Goal: Task Accomplishment & Management: Use online tool/utility

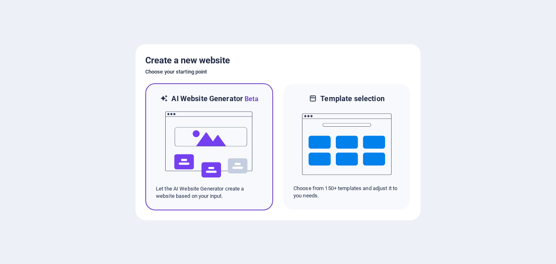
click at [237, 148] on img at bounding box center [209, 144] width 90 height 81
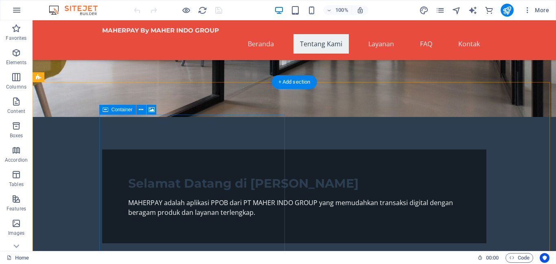
scroll to position [244, 0]
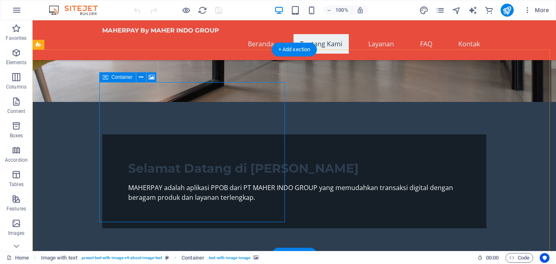
scroll to position [163, 0]
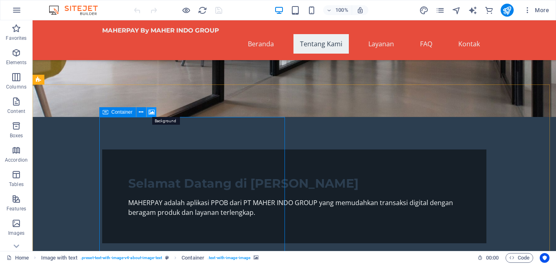
click at [151, 111] on icon at bounding box center [152, 112] width 6 height 9
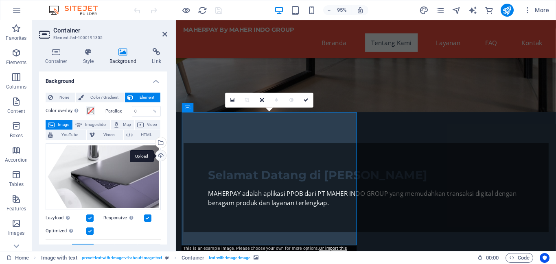
click at [159, 155] on div "Upload" at bounding box center [160, 157] width 12 height 12
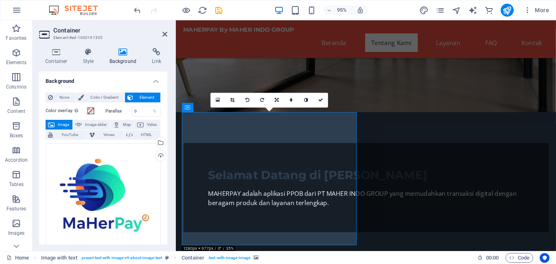
click at [360, 75] on figure at bounding box center [376, 3] width 400 height 227
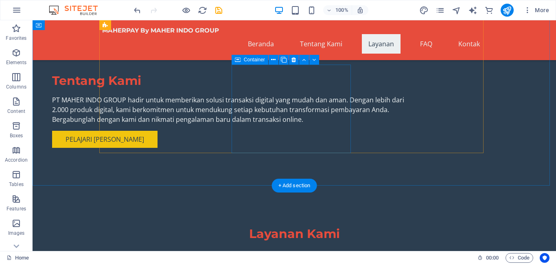
scroll to position [747, 0]
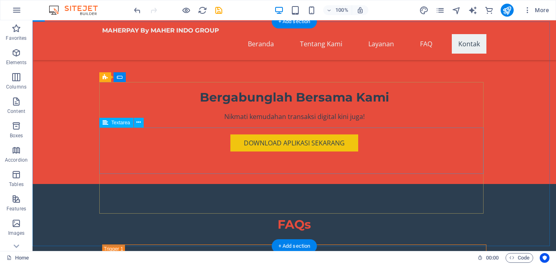
scroll to position [1549, 0]
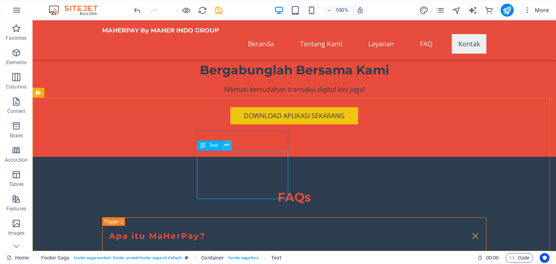
click at [222, 147] on button at bounding box center [227, 146] width 10 height 10
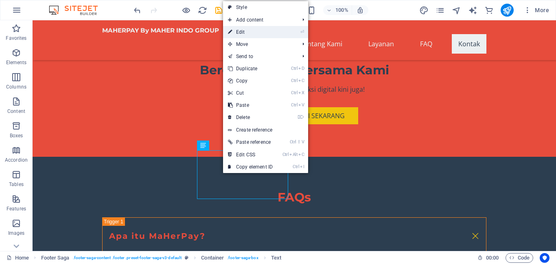
click at [243, 33] on link "⏎ Edit" at bounding box center [250, 32] width 55 height 12
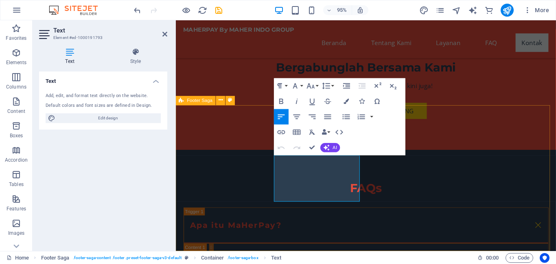
scroll to position [1546, 0]
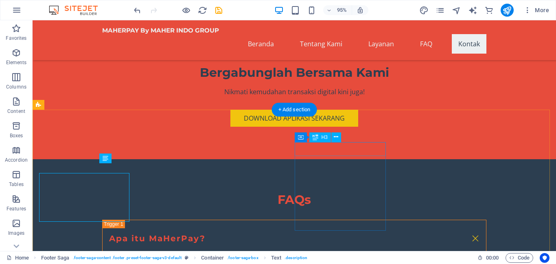
scroll to position [1537, 0]
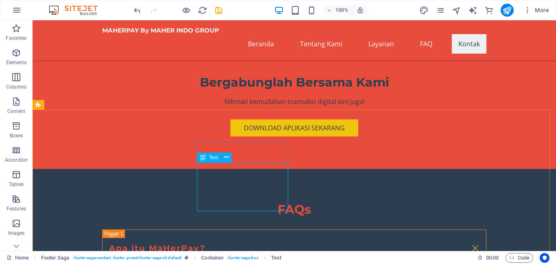
click at [211, 159] on span "Text" at bounding box center [213, 157] width 9 height 5
click at [225, 157] on icon at bounding box center [226, 157] width 4 height 9
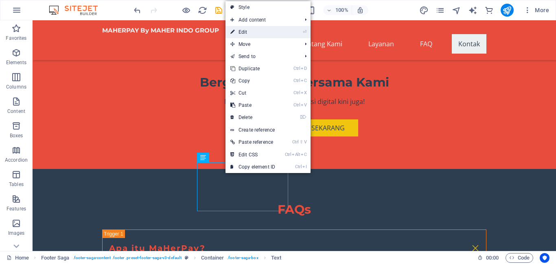
click at [259, 31] on link "⏎ Edit" at bounding box center [252, 32] width 55 height 12
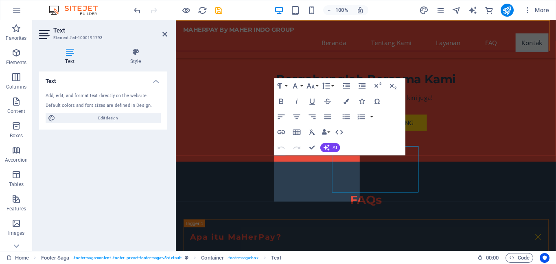
scroll to position [1546, 0]
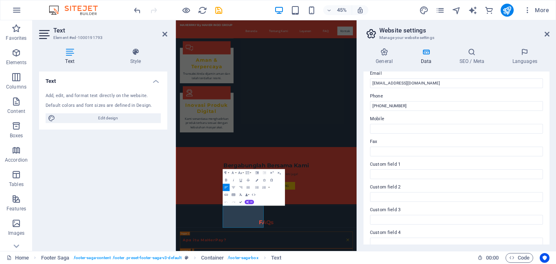
scroll to position [41, 0]
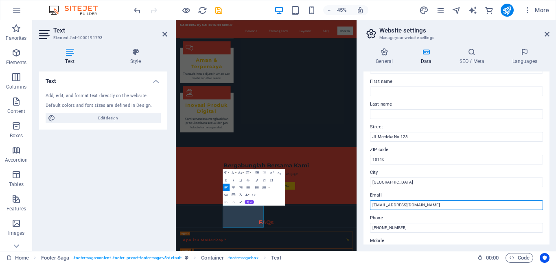
click at [411, 207] on input "info@maherpay.id" at bounding box center [456, 206] width 173 height 10
click at [408, 206] on input "info@maherpay.id" at bounding box center [456, 206] width 173 height 10
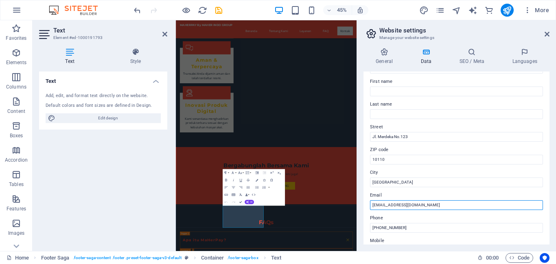
click at [408, 206] on input "info@maherpay.id" at bounding box center [456, 206] width 173 height 10
type input "maherpay@maherindogroup.com"
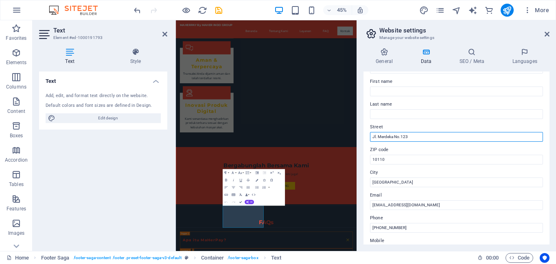
click at [409, 136] on input "Jl. Merdeka No.123" at bounding box center [456, 137] width 173 height 10
type input "j"
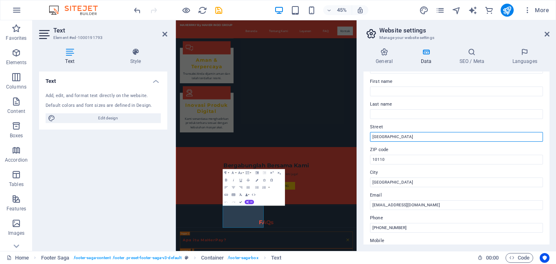
type input "Juwangi"
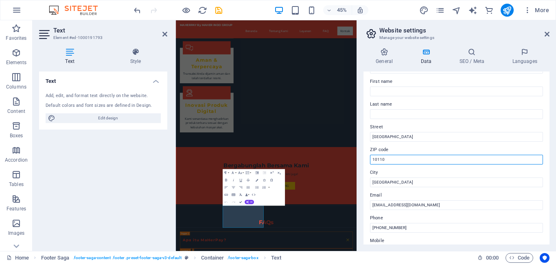
click at [395, 156] on input "10110" at bounding box center [456, 160] width 173 height 10
click at [395, 157] on input "10110" at bounding box center [456, 160] width 173 height 10
type input "57391"
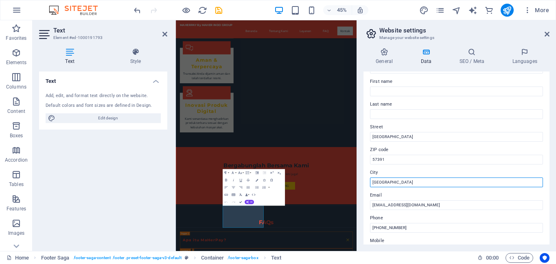
click at [394, 182] on input "Jakarta" at bounding box center [456, 183] width 173 height 10
click at [394, 183] on input "Jakarta" at bounding box center [456, 183] width 173 height 10
type input "b"
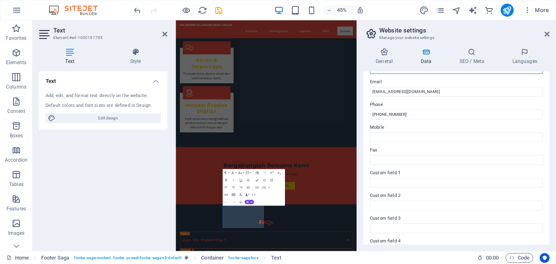
scroll to position [163, 0]
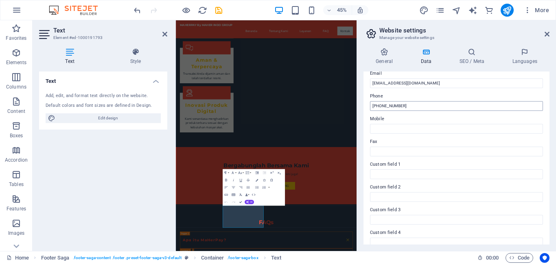
type input "Boyolali"
click at [409, 108] on input "+62 21 12345678" at bounding box center [456, 106] width 173 height 10
type input "="
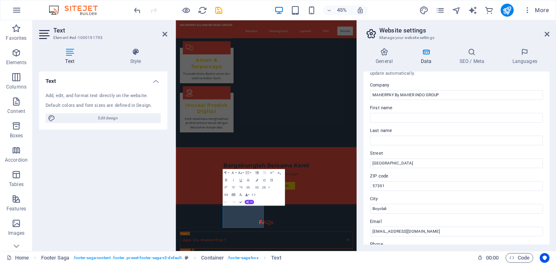
scroll to position [0, 0]
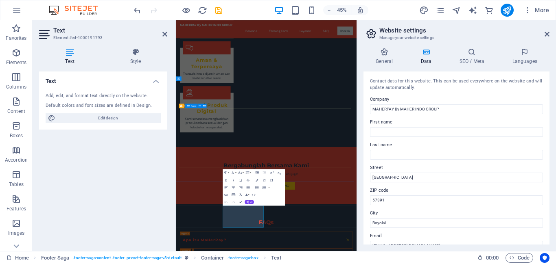
type input "085691800002"
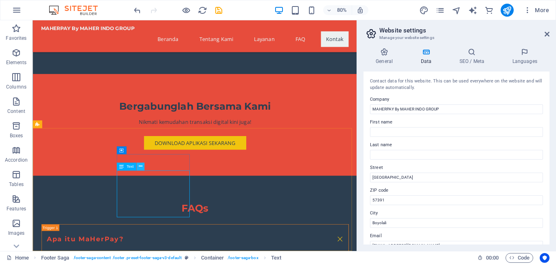
click at [138, 166] on icon at bounding box center [140, 166] width 4 height 7
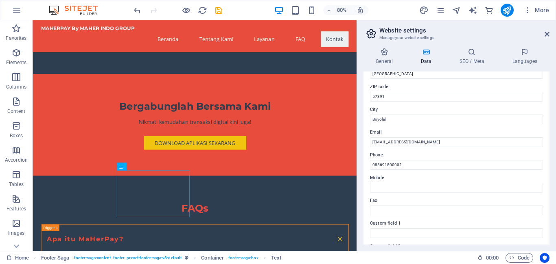
scroll to position [122, 0]
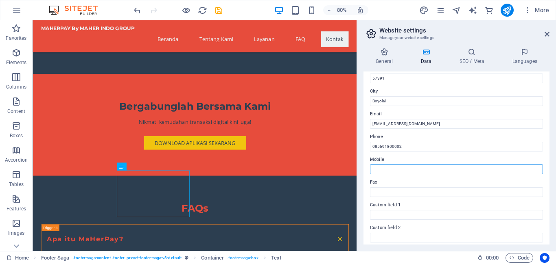
click at [399, 172] on input "Mobile" at bounding box center [456, 170] width 173 height 10
click at [379, 160] on label "Mobile" at bounding box center [456, 160] width 173 height 10
click at [379, 165] on input "Mobile" at bounding box center [456, 170] width 173 height 10
click at [379, 160] on label "Mobile" at bounding box center [456, 160] width 173 height 10
click at [379, 165] on input "Mobile" at bounding box center [456, 170] width 173 height 10
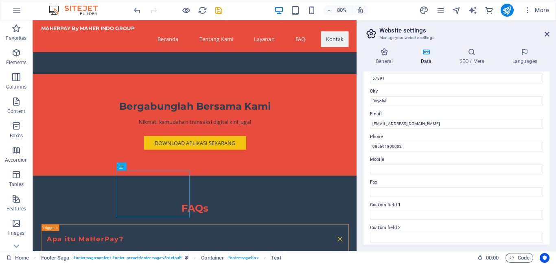
click at [376, 156] on label "Mobile" at bounding box center [456, 160] width 173 height 10
click at [376, 165] on input "Mobile" at bounding box center [456, 170] width 173 height 10
click at [376, 156] on label "Mobile" at bounding box center [456, 160] width 173 height 10
click at [376, 165] on input "Mobile" at bounding box center [456, 170] width 173 height 10
click at [375, 159] on label "Mobile" at bounding box center [456, 160] width 173 height 10
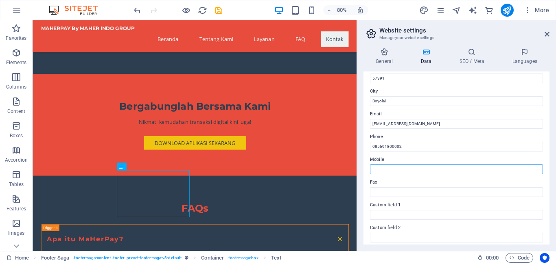
click at [375, 165] on input "Mobile" at bounding box center [456, 170] width 173 height 10
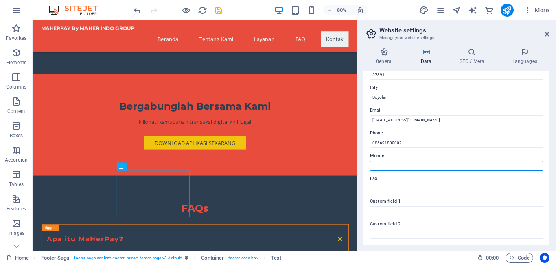
scroll to position [136, 0]
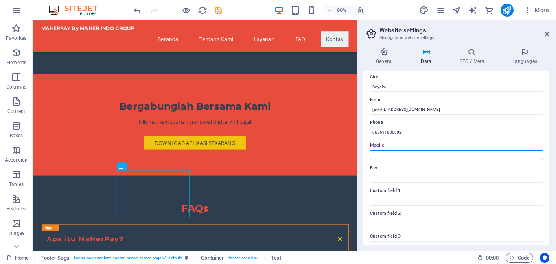
click at [392, 155] on input "Mobile" at bounding box center [456, 156] width 173 height 10
type input "0"
type input "@"
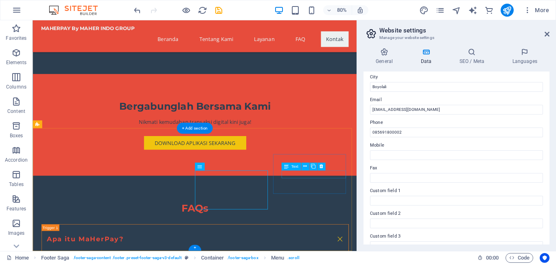
click at [321, 166] on icon at bounding box center [321, 166] width 4 height 7
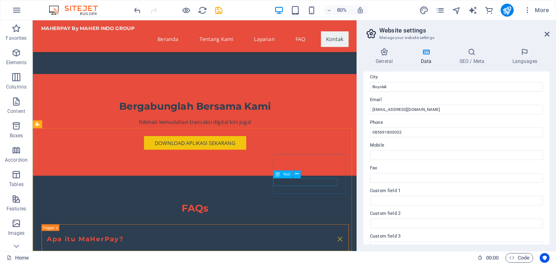
click at [283, 176] on span "Text" at bounding box center [285, 175] width 7 height 4
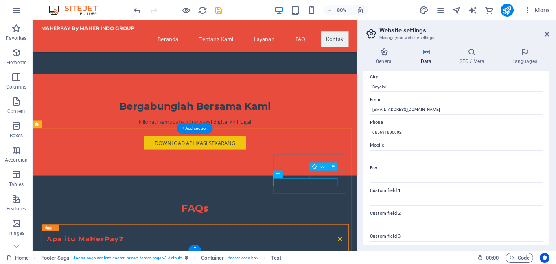
click at [333, 168] on icon at bounding box center [334, 166] width 4 height 7
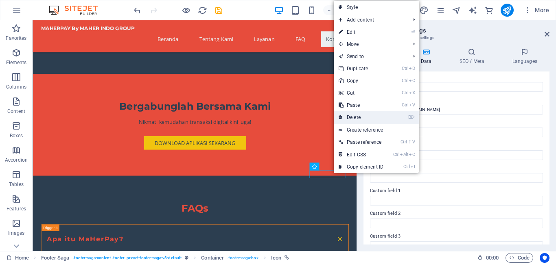
click at [367, 116] on link "⌦ Delete" at bounding box center [361, 117] width 55 height 12
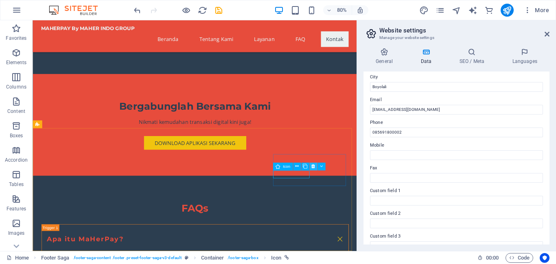
click at [313, 166] on icon at bounding box center [313, 166] width 4 height 7
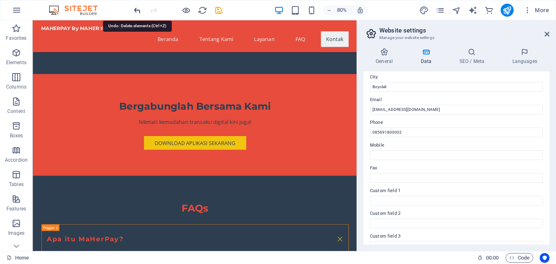
click at [139, 9] on icon "undo" at bounding box center [137, 10] width 9 height 9
click at [293, 179] on div "Text" at bounding box center [289, 174] width 32 height 8
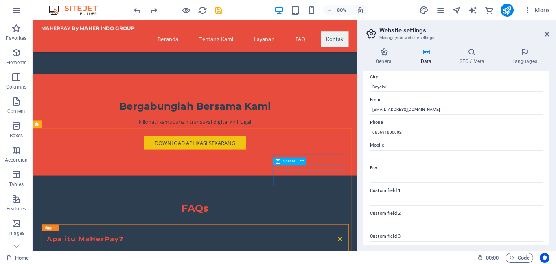
click at [308, 161] on div "Spacer" at bounding box center [291, 161] width 37 height 8
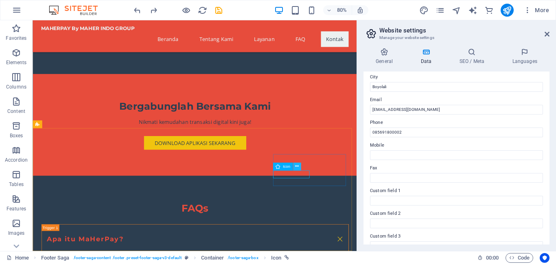
click at [294, 167] on button at bounding box center [297, 167] width 8 height 8
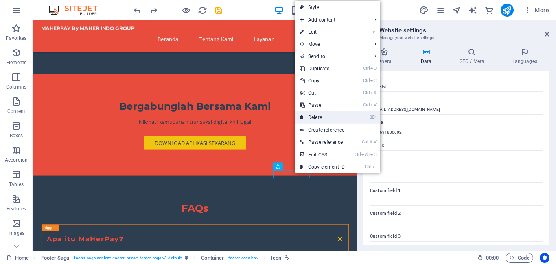
click at [321, 122] on link "⌦ Delete" at bounding box center [322, 117] width 55 height 12
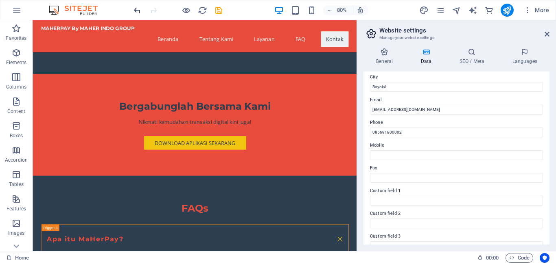
click at [136, 9] on icon "undo" at bounding box center [137, 10] width 9 height 9
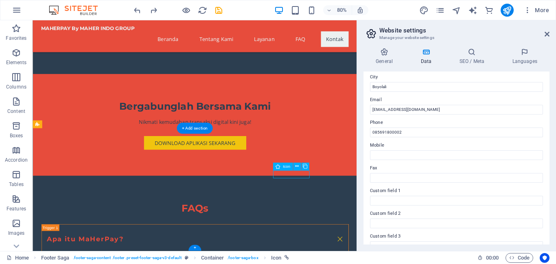
click at [285, 170] on div "Icon" at bounding box center [283, 167] width 20 height 8
click at [298, 168] on icon at bounding box center [297, 166] width 4 height 7
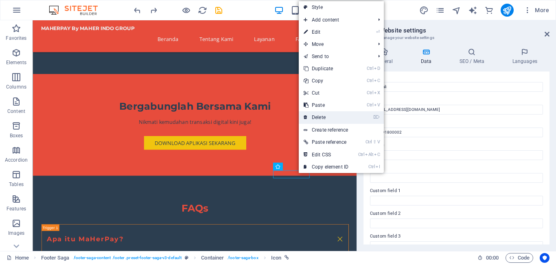
click at [331, 122] on link "⌦ Delete" at bounding box center [326, 117] width 55 height 12
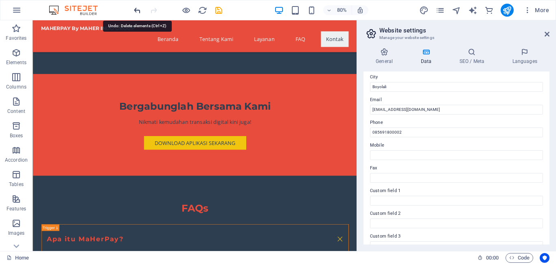
click at [136, 10] on icon "undo" at bounding box center [137, 10] width 9 height 9
click at [304, 175] on div "Text" at bounding box center [289, 174] width 32 height 8
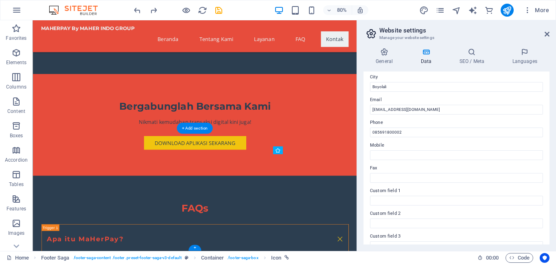
drag, startPoint x: 395, startPoint y: 213, endPoint x: 377, endPoint y: 219, distance: 18.8
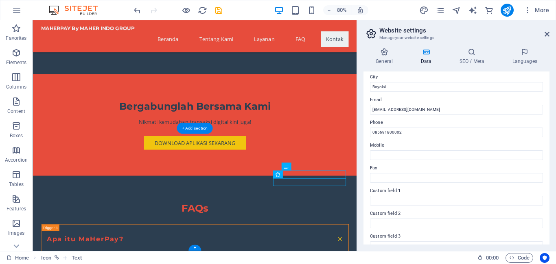
drag, startPoint x: 339, startPoint y: 223, endPoint x: 376, endPoint y: 214, distance: 38.9
drag, startPoint x: 334, startPoint y: 223, endPoint x: 379, endPoint y: 214, distance: 46.4
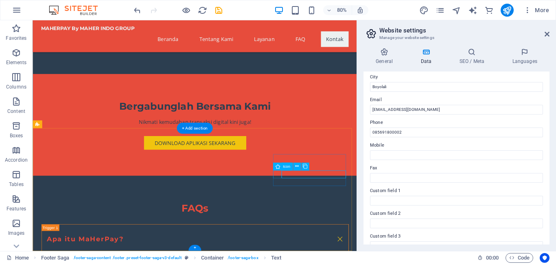
click at [297, 167] on icon at bounding box center [297, 166] width 4 height 7
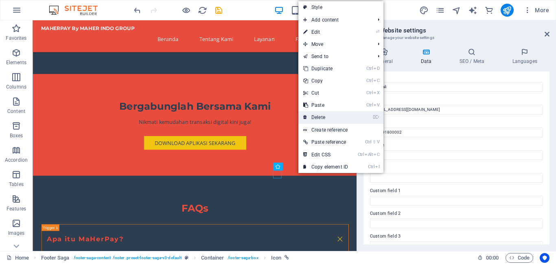
click at [320, 120] on link "⌦ Delete" at bounding box center [325, 117] width 55 height 12
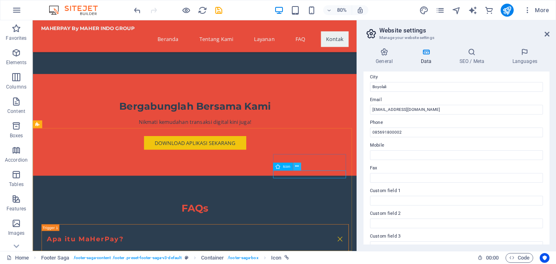
click at [297, 164] on icon at bounding box center [297, 166] width 4 height 7
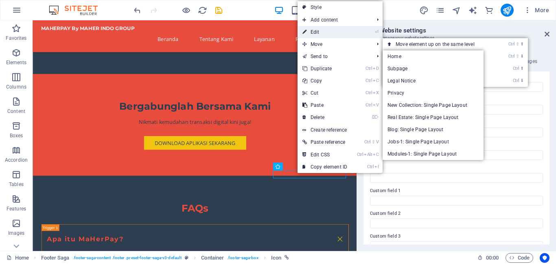
click at [319, 31] on link "⏎ Edit" at bounding box center [324, 32] width 55 height 12
select select "xMidYMid"
select select "px"
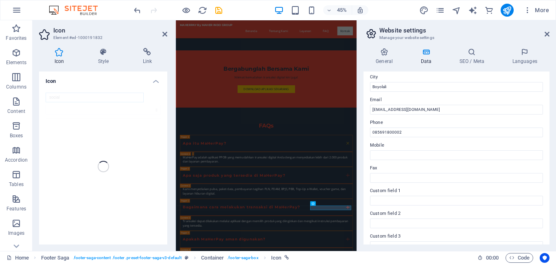
scroll to position [1276, 0]
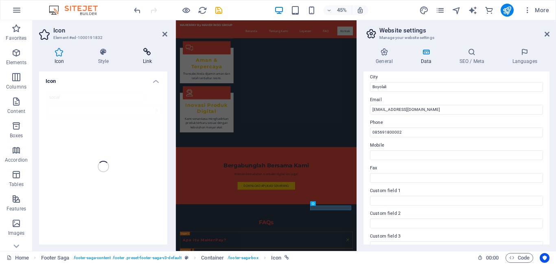
click at [144, 55] on icon at bounding box center [147, 52] width 40 height 8
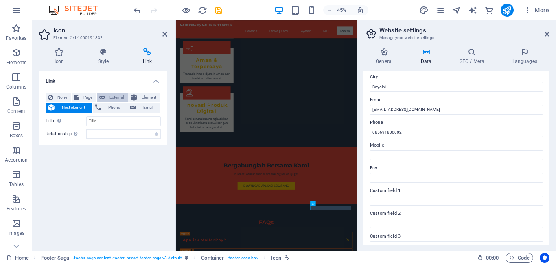
click at [111, 94] on span "External" at bounding box center [116, 98] width 18 height 10
select select "blank"
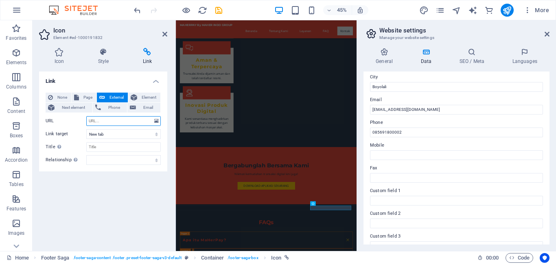
click at [115, 123] on input "URL" at bounding box center [123, 121] width 74 height 10
paste input "https://www.instagram.com/maherin.aja?igsh=MWlqYWZpbG9vZ2Np"
type input "https://www.instagram.com/maherin.aja?igsh=MWlqYWZpbG9vZ2Np"
click at [111, 131] on select "New tab Same tab Overlay" at bounding box center [123, 134] width 74 height 10
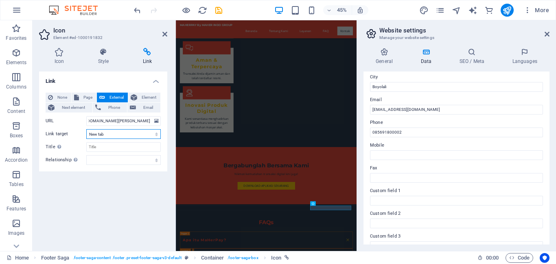
scroll to position [0, 0]
click at [131, 200] on div "Link None Page External Element Next element Phone Email Page Home Subpage Lega…" at bounding box center [103, 158] width 128 height 173
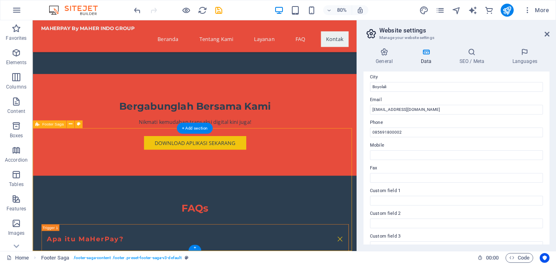
click at [0, 0] on div "Icon" at bounding box center [0, 0] width 0 height 0
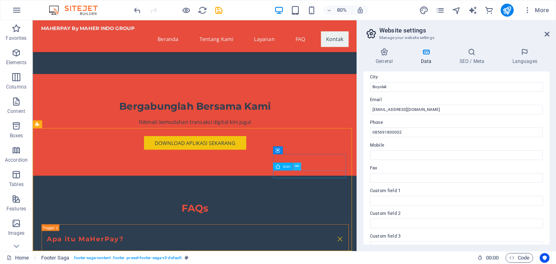
click at [299, 166] on button at bounding box center [297, 167] width 8 height 8
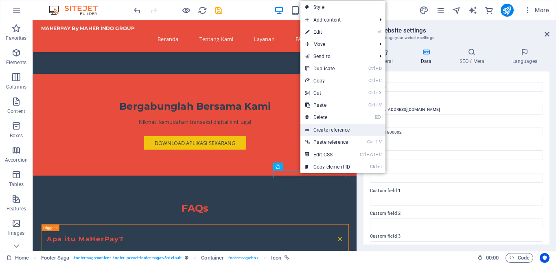
click at [330, 130] on link "Create reference" at bounding box center [342, 130] width 85 height 12
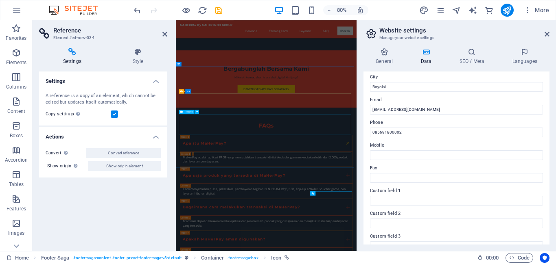
scroll to position [1308, 0]
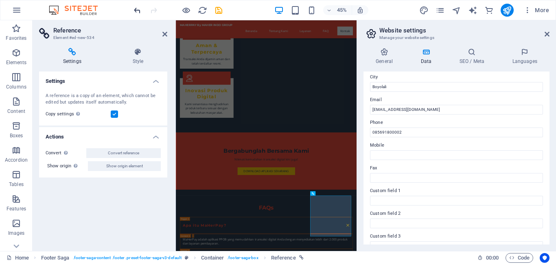
click at [136, 11] on icon "undo" at bounding box center [137, 10] width 9 height 9
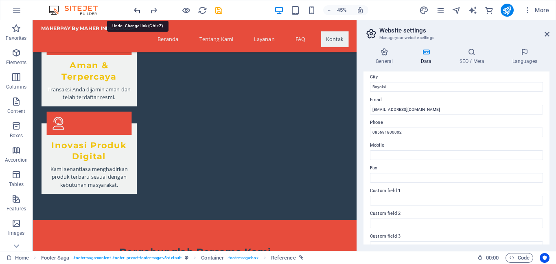
scroll to position [1491, 0]
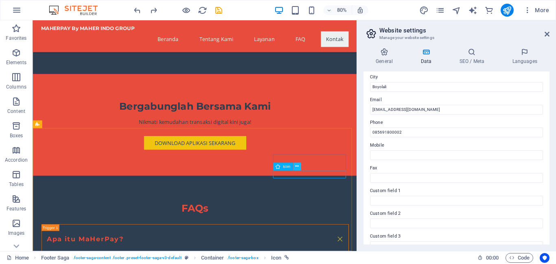
click at [296, 165] on icon at bounding box center [297, 166] width 4 height 7
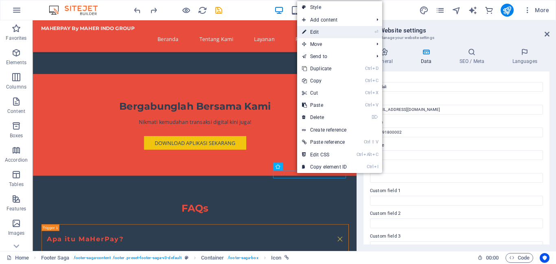
click at [323, 37] on link "⏎ Edit" at bounding box center [324, 32] width 55 height 12
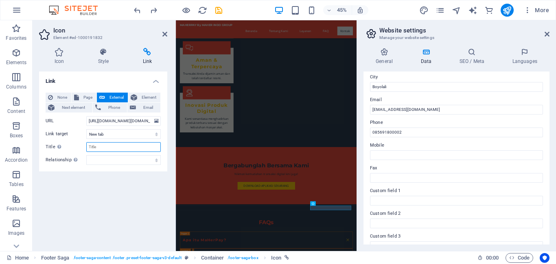
click at [114, 144] on input "Title Additional link description, should not be the same as the link text. The…" at bounding box center [123, 147] width 74 height 10
type input "Instagram"
drag, startPoint x: 327, startPoint y: 401, endPoint x: 440, endPoint y: 233, distance: 202.5
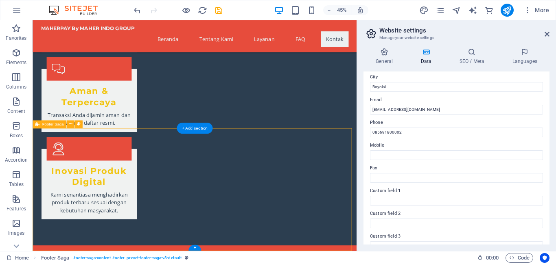
scroll to position [1491, 0]
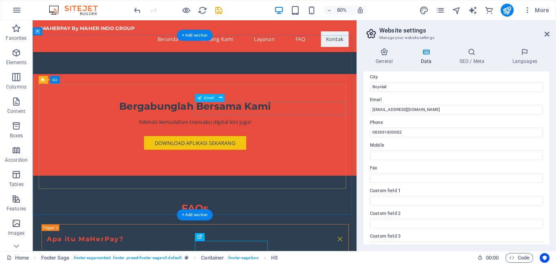
scroll to position [1328, 0]
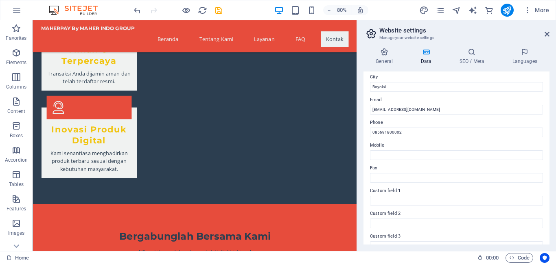
click at [462, 9] on div "More" at bounding box center [485, 10] width 133 height 13
click at [460, 9] on icon "navigator" at bounding box center [456, 10] width 9 height 9
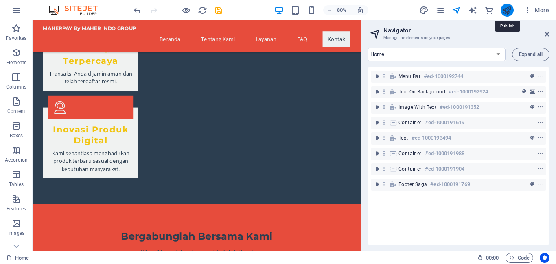
click at [505, 9] on icon "publish" at bounding box center [506, 10] width 9 height 9
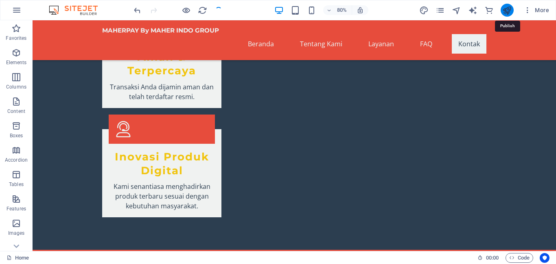
checkbox input "false"
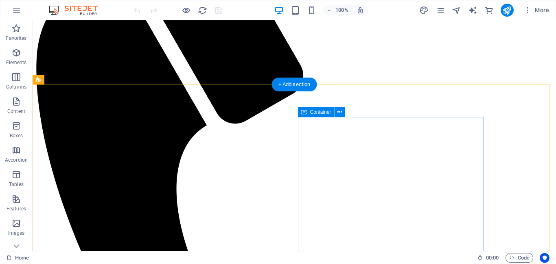
scroll to position [203, 0]
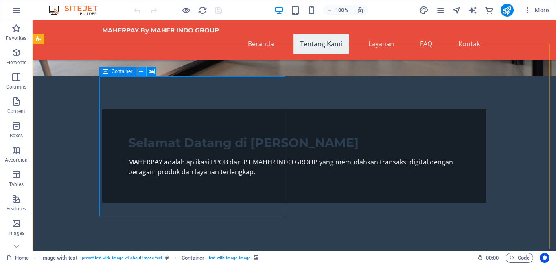
click at [140, 74] on icon at bounding box center [141, 72] width 4 height 9
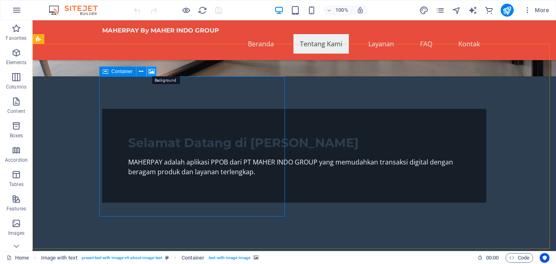
click at [151, 72] on icon at bounding box center [152, 72] width 6 height 9
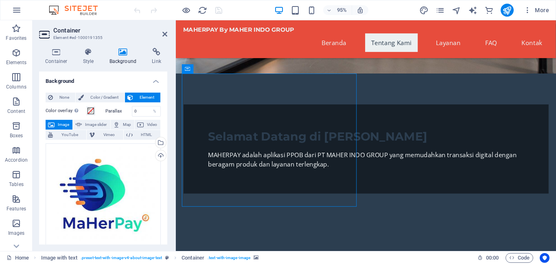
drag, startPoint x: 272, startPoint y: 132, endPoint x: 271, endPoint y: 139, distance: 6.9
drag, startPoint x: 271, startPoint y: 132, endPoint x: 274, endPoint y: 127, distance: 5.5
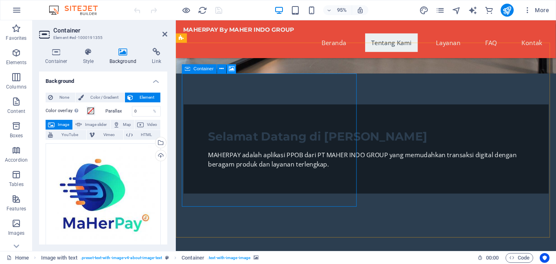
click at [230, 67] on icon at bounding box center [232, 69] width 6 height 8
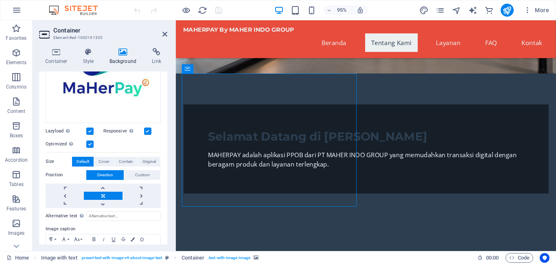
scroll to position [163, 0]
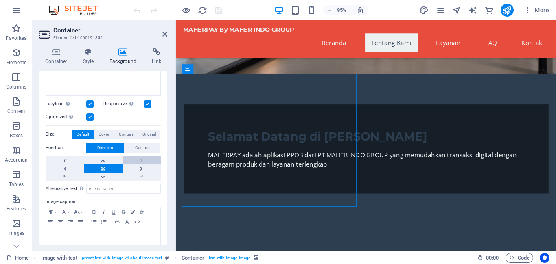
click at [136, 159] on link at bounding box center [141, 161] width 38 height 8
click at [104, 168] on link at bounding box center [103, 169] width 38 height 8
click at [105, 167] on link at bounding box center [103, 169] width 38 height 8
click at [103, 166] on link at bounding box center [103, 169] width 38 height 8
click at [102, 173] on link at bounding box center [103, 177] width 38 height 8
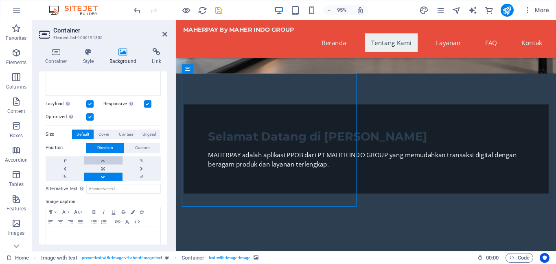
click at [103, 158] on link at bounding box center [103, 161] width 38 height 8
click at [103, 168] on link at bounding box center [103, 169] width 38 height 8
click at [101, 130] on span "Cover" at bounding box center [103, 135] width 11 height 10
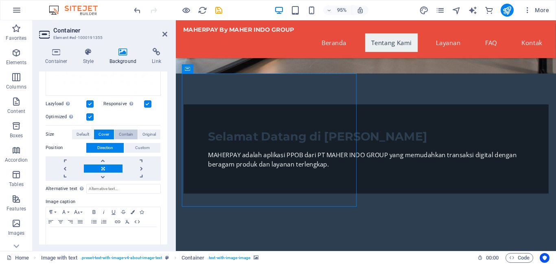
click at [125, 130] on span "Contain" at bounding box center [126, 135] width 14 height 10
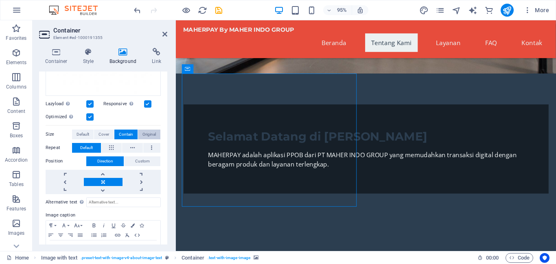
click at [151, 130] on span "Original" at bounding box center [148, 135] width 13 height 10
click at [127, 131] on span "Contain" at bounding box center [126, 135] width 14 height 10
click at [106, 135] on span "Cover" at bounding box center [103, 135] width 11 height 10
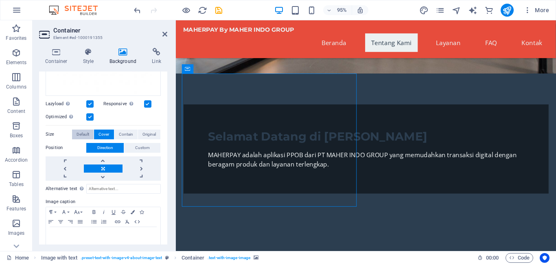
click at [88, 135] on span "Default" at bounding box center [83, 135] width 13 height 10
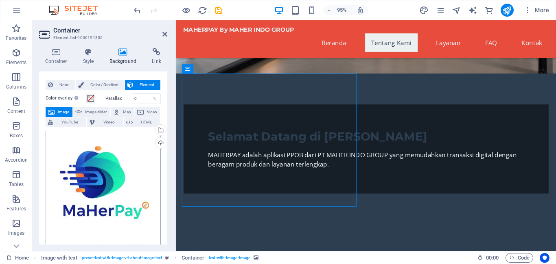
scroll to position [0, 0]
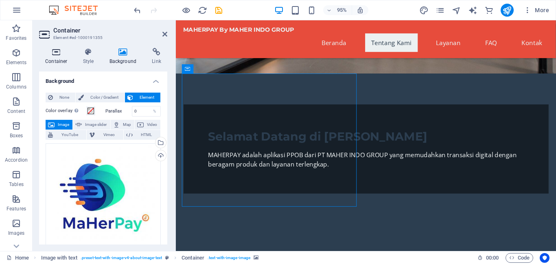
click at [49, 61] on h4 "Container" at bounding box center [58, 56] width 38 height 17
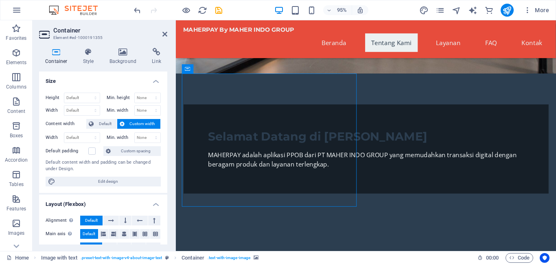
click at [222, 69] on icon at bounding box center [222, 69] width 4 height 8
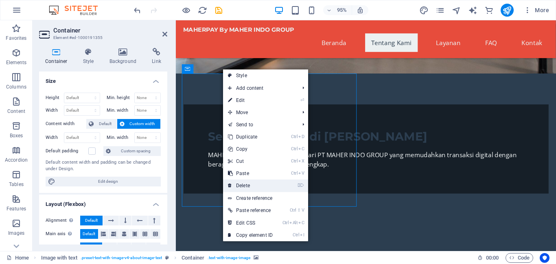
click at [254, 182] on link "⌦ Delete" at bounding box center [250, 186] width 55 height 12
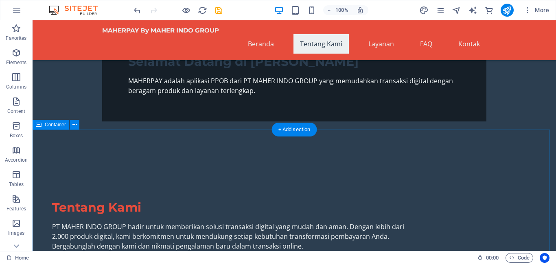
scroll to position [203, 0]
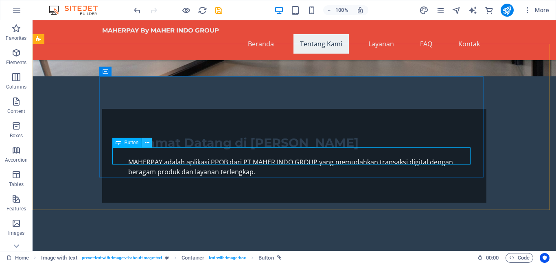
click at [145, 144] on icon at bounding box center [147, 143] width 4 height 9
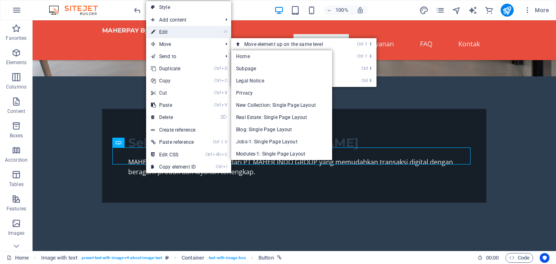
click at [183, 33] on link "⏎ Edit" at bounding box center [173, 32] width 55 height 12
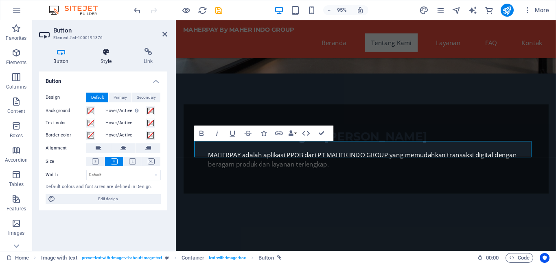
click at [104, 54] on icon at bounding box center [106, 52] width 40 height 8
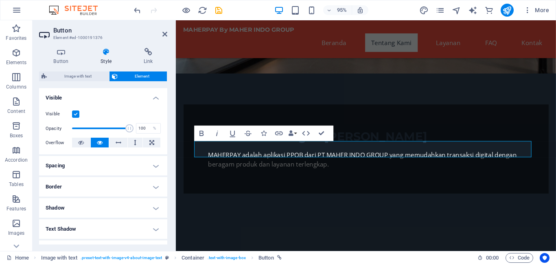
scroll to position [0, 0]
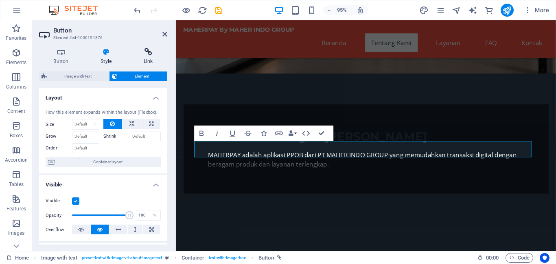
click at [143, 56] on icon at bounding box center [148, 52] width 38 height 8
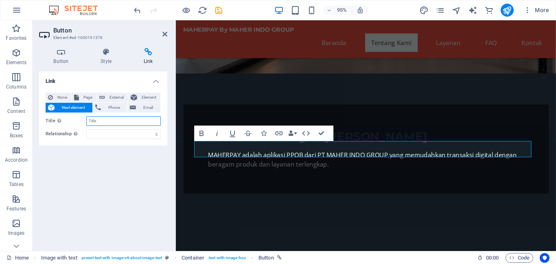
click at [105, 121] on input "Title Additional link description, should not be the same as the link text. The…" at bounding box center [123, 121] width 74 height 10
type input "HUBUNGI KAMI"
click at [109, 97] on span "External" at bounding box center [116, 98] width 18 height 10
select select "blank"
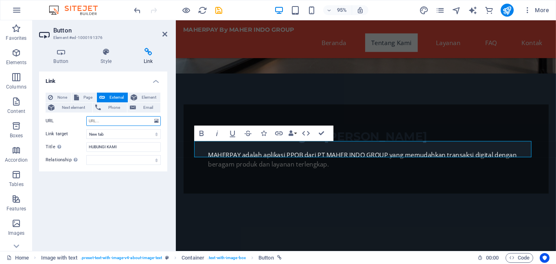
click at [106, 118] on input "URL" at bounding box center [123, 121] width 74 height 10
click at [106, 120] on input "URL" at bounding box center [123, 121] width 74 height 10
type input "https://wa.me/6285691800002"
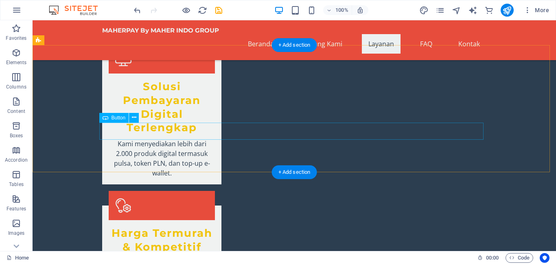
scroll to position [732, 0]
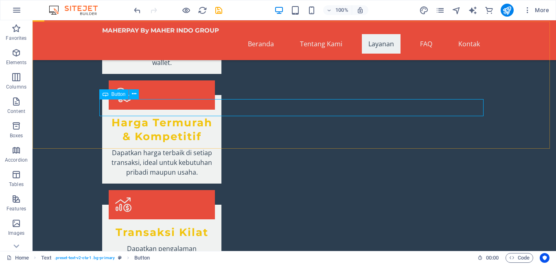
click at [118, 95] on span "Button" at bounding box center [118, 94] width 14 height 5
click at [134, 95] on icon at bounding box center [134, 94] width 4 height 9
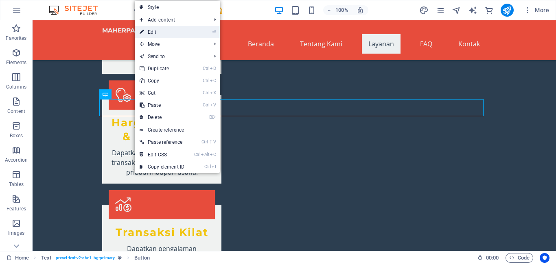
click at [169, 34] on link "⏎ Edit" at bounding box center [162, 32] width 55 height 12
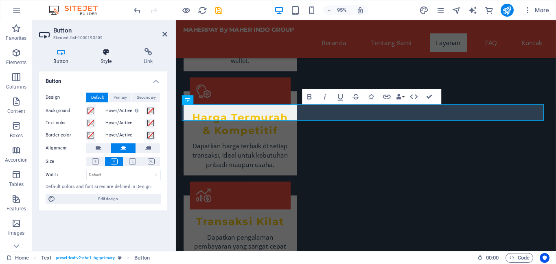
click at [100, 55] on icon at bounding box center [106, 52] width 40 height 8
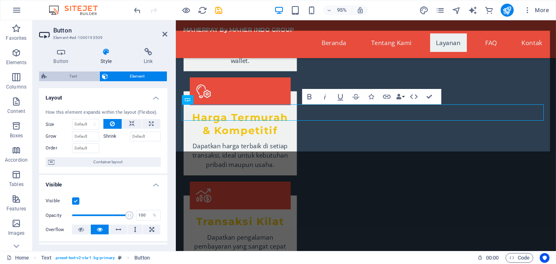
click at [79, 73] on span "Text" at bounding box center [73, 77] width 48 height 10
select select "preset-text-v2-cta-1"
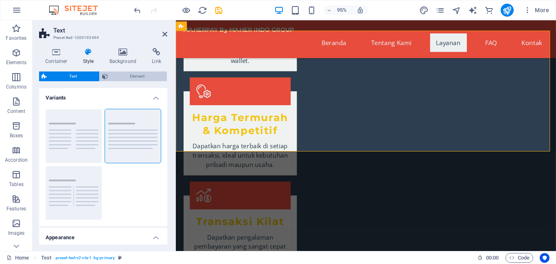
click at [131, 75] on span "Element" at bounding box center [137, 77] width 55 height 10
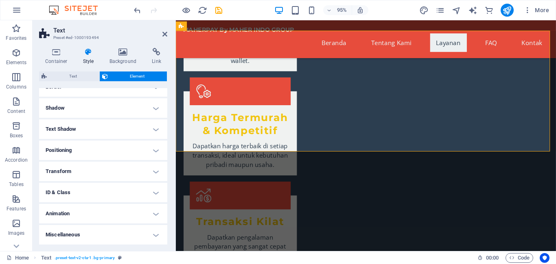
scroll to position [0, 0]
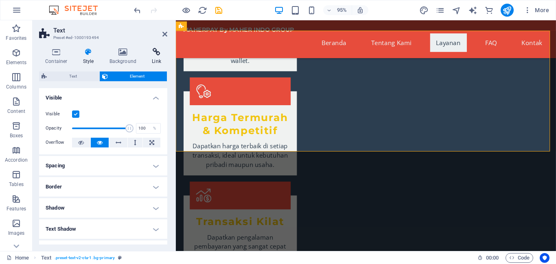
click at [146, 51] on icon at bounding box center [157, 52] width 22 height 8
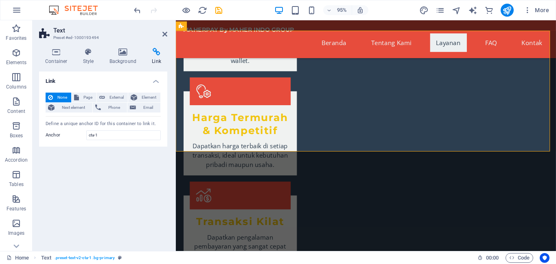
click at [155, 54] on icon at bounding box center [157, 52] width 22 height 8
click at [109, 94] on span "External" at bounding box center [116, 98] width 18 height 10
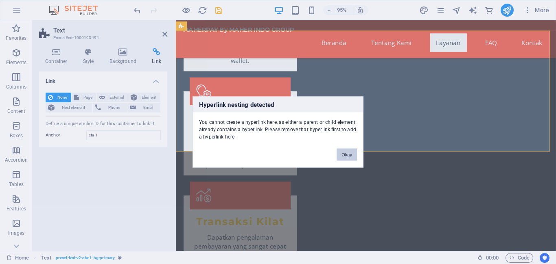
click at [347, 152] on button "Okay" at bounding box center [347, 155] width 20 height 12
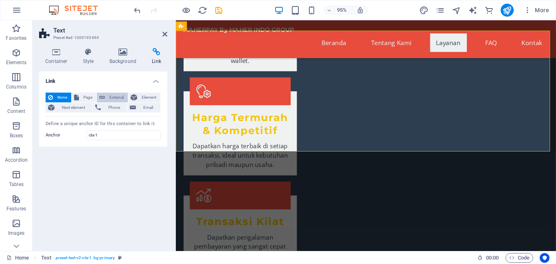
click at [107, 96] on span "External" at bounding box center [116, 98] width 18 height 10
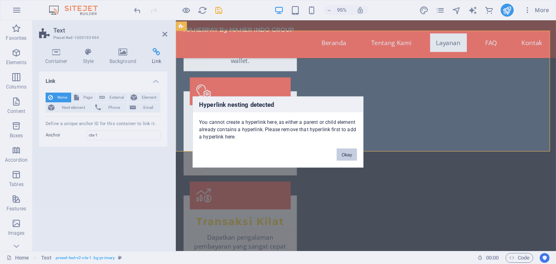
click at [345, 152] on button "Okay" at bounding box center [347, 155] width 20 height 12
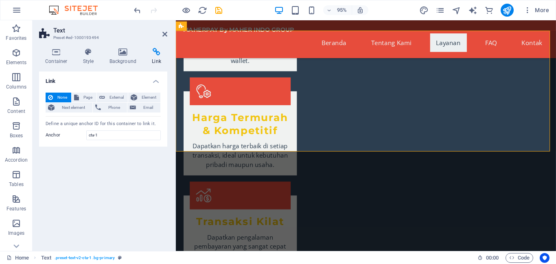
drag, startPoint x: 474, startPoint y: 4, endPoint x: 118, endPoint y: 86, distance: 366.1
click at [118, 86] on div "None Page External Element Next element Phone Email Page Home Subpage Legal Not…" at bounding box center [103, 116] width 128 height 61
click at [151, 54] on icon at bounding box center [157, 52] width 22 height 8
click at [109, 104] on span "Phone" at bounding box center [114, 108] width 22 height 10
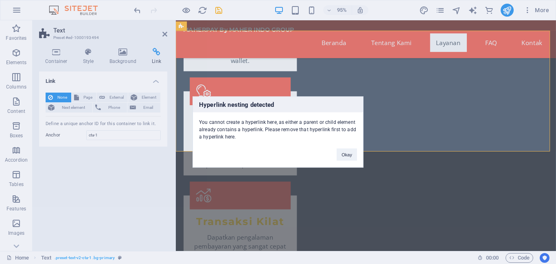
drag, startPoint x: 201, startPoint y: 121, endPoint x: 221, endPoint y: 129, distance: 21.2
click at [223, 129] on div "You cannot create a hyperlink here, as either a parent or child element already…" at bounding box center [278, 127] width 170 height 28
click at [211, 128] on div "You cannot create a hyperlink here, as either a parent or child element already…" at bounding box center [278, 127] width 170 height 28
drag, startPoint x: 199, startPoint y: 122, endPoint x: 236, endPoint y: 135, distance: 38.9
click at [236, 135] on div "You cannot create a hyperlink here, as either a parent or child element already…" at bounding box center [278, 127] width 170 height 28
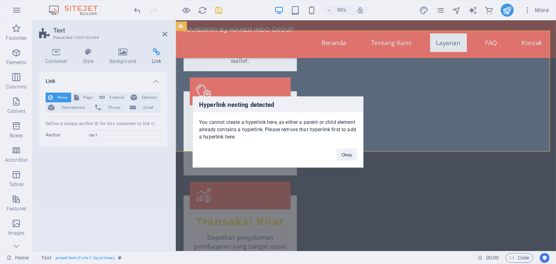
copy div "You cannot create a hyperlink here, as either a parent or child element already…"
click at [326, 185] on div "Hyperlink nesting detected You cannot create a hyperlink here, as either a pare…" at bounding box center [278, 132] width 556 height 264
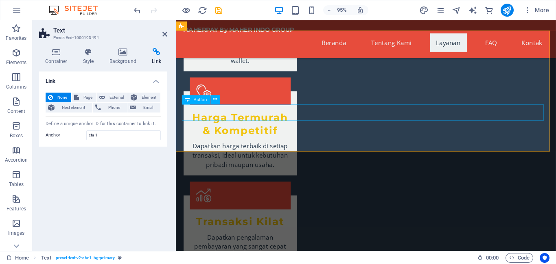
click at [212, 102] on button at bounding box center [214, 99] width 9 height 9
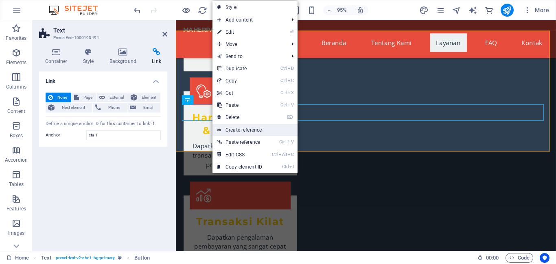
click at [259, 133] on link "Create reference" at bounding box center [254, 130] width 85 height 12
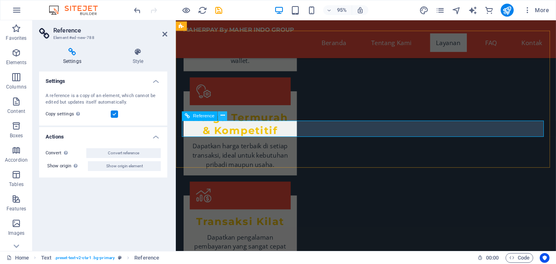
click at [221, 114] on icon at bounding box center [223, 116] width 4 height 8
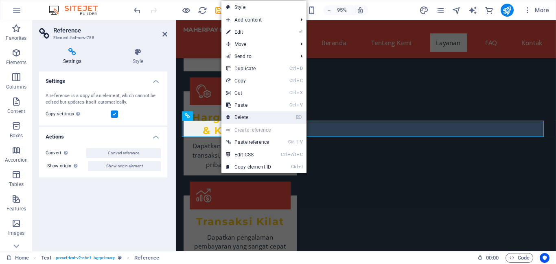
click at [249, 116] on link "⌦ Delete" at bounding box center [248, 117] width 55 height 12
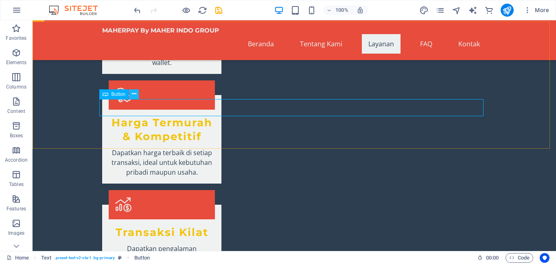
click at [132, 94] on icon at bounding box center [134, 94] width 4 height 9
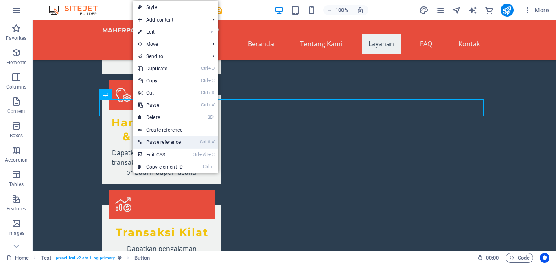
click at [183, 144] on link "Ctrl ⇧ V Paste reference" at bounding box center [160, 142] width 55 height 12
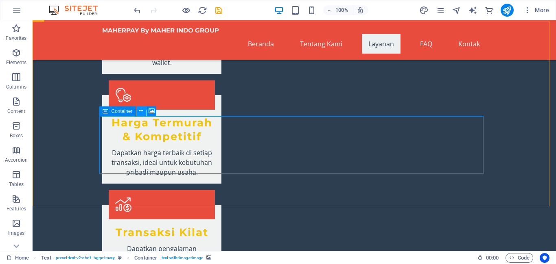
click at [139, 114] on icon at bounding box center [141, 111] width 4 height 9
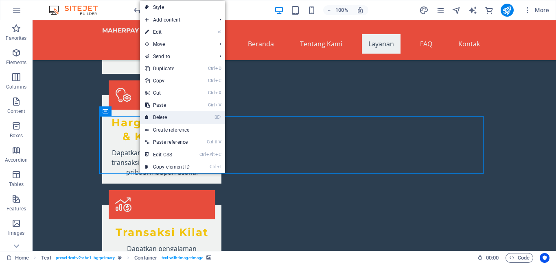
click at [159, 117] on link "⌦ Delete" at bounding box center [167, 117] width 55 height 12
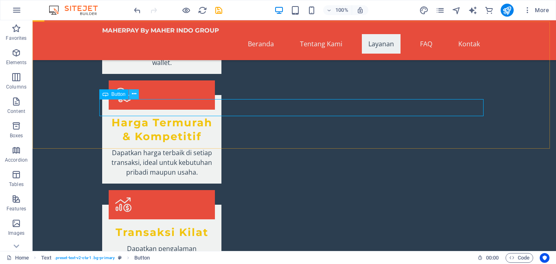
click at [133, 93] on icon at bounding box center [134, 94] width 4 height 9
click at [135, 95] on icon at bounding box center [134, 94] width 4 height 9
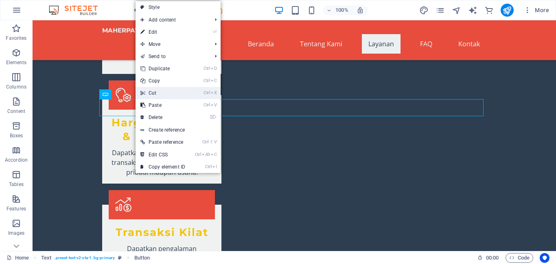
click at [162, 97] on link "Ctrl X Cut" at bounding box center [163, 93] width 55 height 12
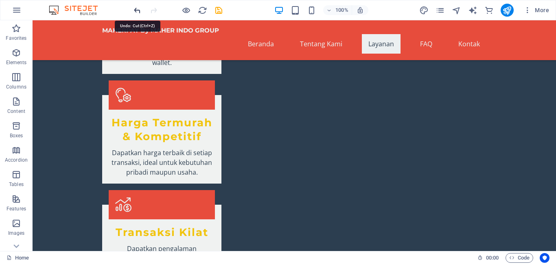
click at [137, 11] on icon "undo" at bounding box center [137, 10] width 9 height 9
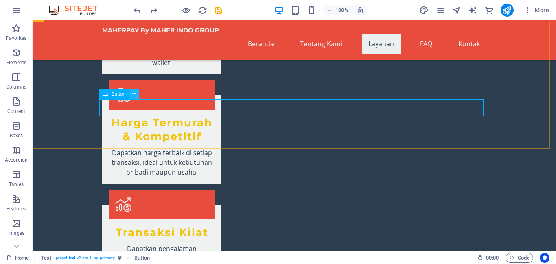
click at [132, 93] on icon at bounding box center [134, 94] width 4 height 9
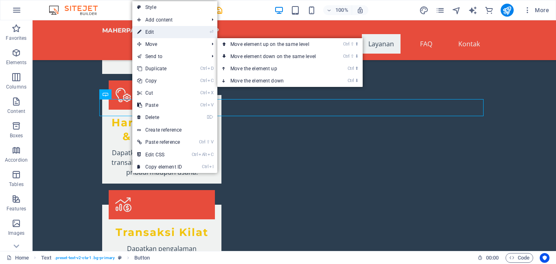
click at [158, 32] on link "⏎ Edit" at bounding box center [159, 32] width 55 height 12
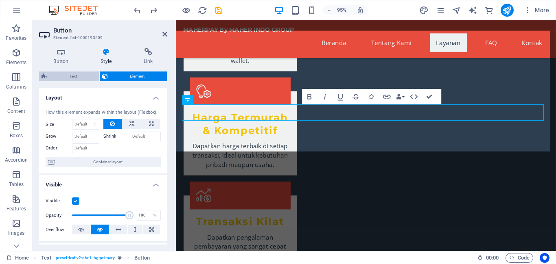
click at [81, 79] on span "Text" at bounding box center [73, 77] width 48 height 10
select select "preset-text-v2-cta-1"
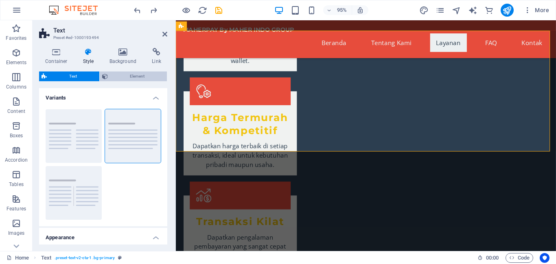
click at [131, 76] on span "Element" at bounding box center [137, 77] width 55 height 10
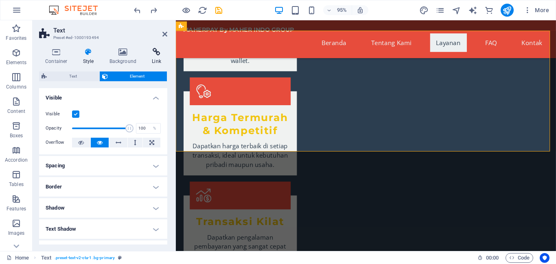
click at [152, 52] on icon at bounding box center [157, 52] width 22 height 8
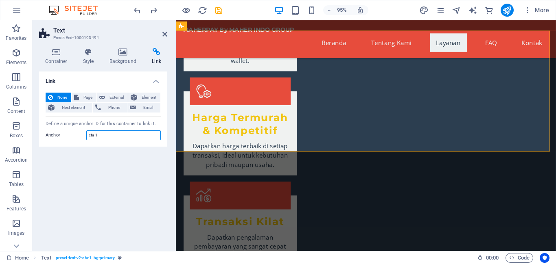
click at [108, 133] on input "cta-1" at bounding box center [123, 136] width 74 height 10
click at [96, 135] on input "cta-1" at bounding box center [123, 136] width 74 height 10
click at [88, 94] on span "Page" at bounding box center [87, 98] width 13 height 10
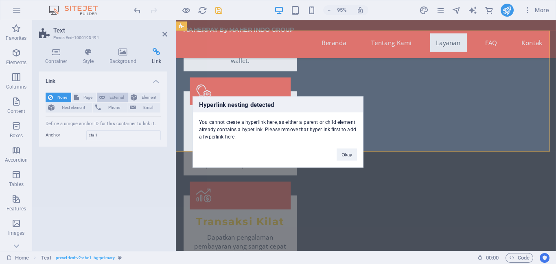
click at [107, 95] on div "Hyperlink nesting detected You cannot create a hyperlink here, as either a pare…" at bounding box center [278, 132] width 556 height 264
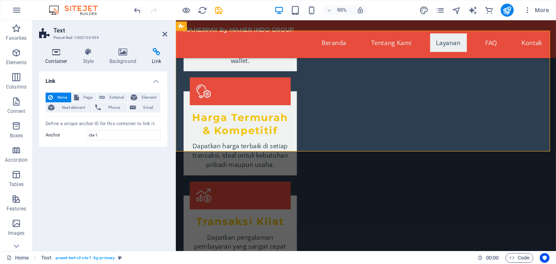
click at [56, 62] on h4 "Container" at bounding box center [58, 56] width 38 height 17
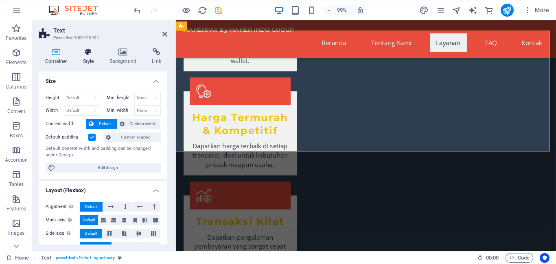
click at [90, 55] on icon at bounding box center [88, 52] width 23 height 8
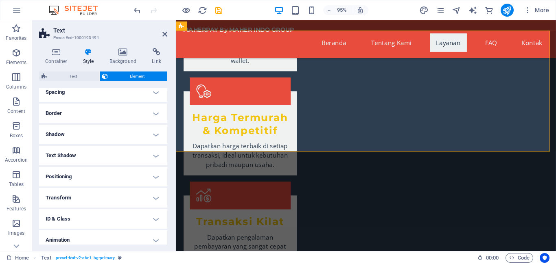
scroll to position [59, 0]
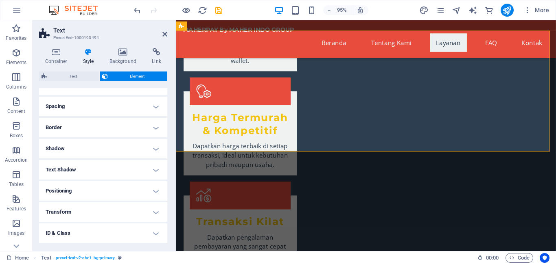
click at [119, 194] on h4 "Positioning" at bounding box center [103, 191] width 128 height 20
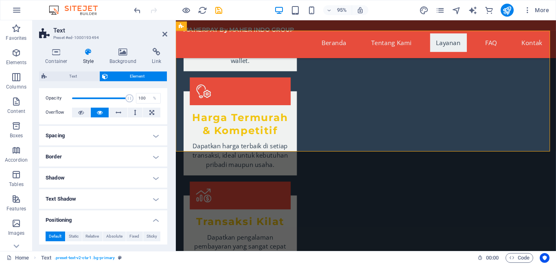
scroll to position [0, 0]
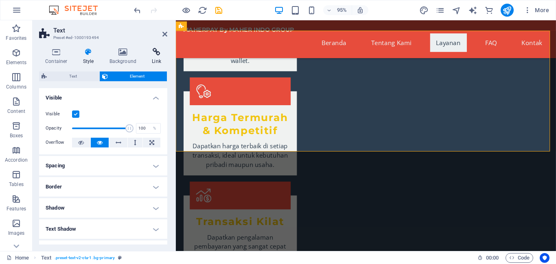
click at [152, 55] on icon at bounding box center [157, 52] width 22 height 8
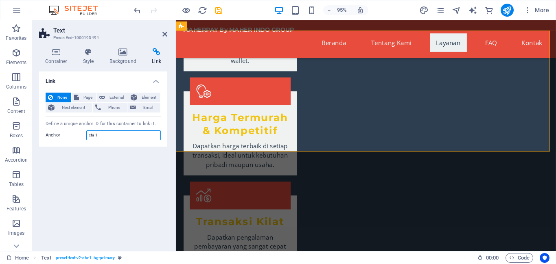
click at [122, 134] on input "cta-1" at bounding box center [123, 136] width 74 height 10
drag, startPoint x: 163, startPoint y: 35, endPoint x: 150, endPoint y: 30, distance: 13.4
click at [163, 35] on icon at bounding box center [164, 34] width 5 height 7
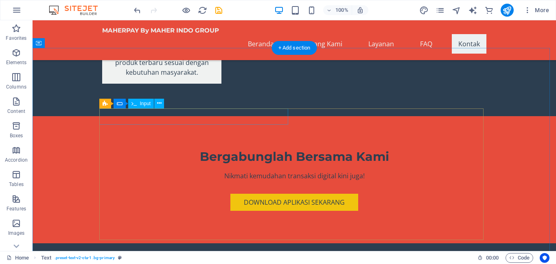
scroll to position [1384, 0]
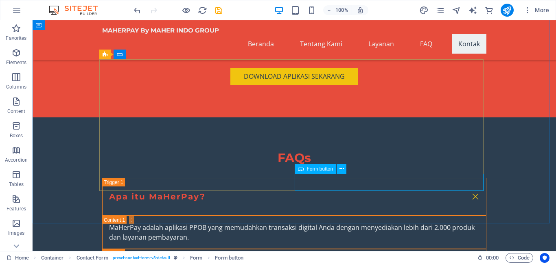
click at [309, 165] on div "Form button" at bounding box center [316, 169] width 42 height 10
click at [321, 168] on span "Form button" at bounding box center [320, 169] width 26 height 5
click at [343, 171] on icon at bounding box center [341, 169] width 4 height 9
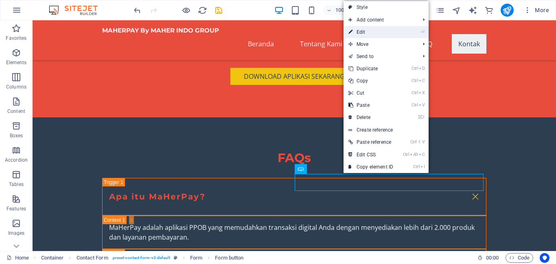
click at [365, 35] on link "⏎ Edit" at bounding box center [370, 32] width 55 height 12
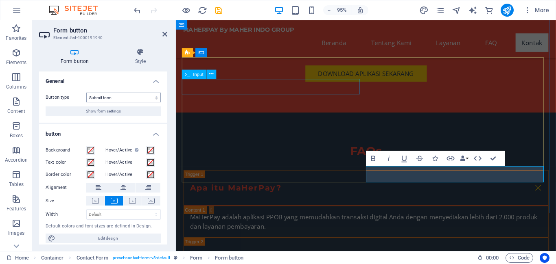
scroll to position [1393, 0]
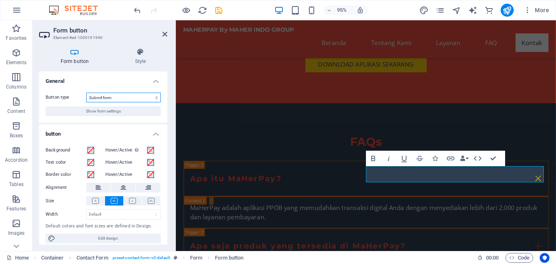
click at [155, 98] on select "Submit form Reset form No action" at bounding box center [123, 98] width 74 height 10
click at [138, 96] on select "Submit form Reset form No action" at bounding box center [123, 98] width 74 height 10
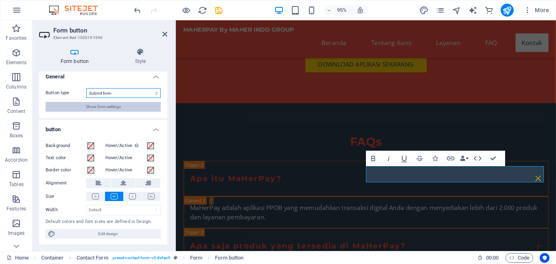
scroll to position [5, 0]
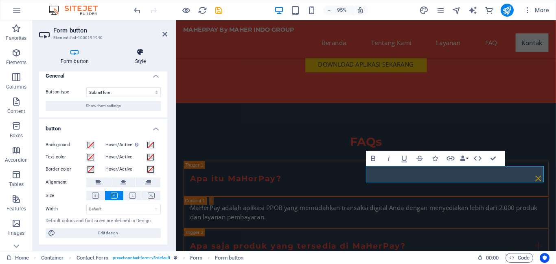
click at [138, 57] on h4 "Style" at bounding box center [141, 56] width 54 height 17
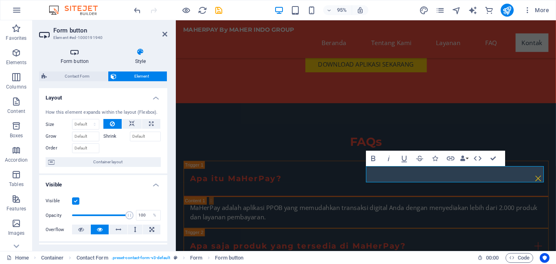
drag, startPoint x: 58, startPoint y: 57, endPoint x: 69, endPoint y: 55, distance: 10.8
click at [59, 57] on h4 "Form button" at bounding box center [76, 56] width 74 height 17
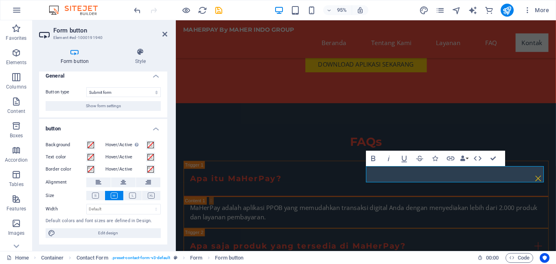
click at [154, 77] on h4 "General" at bounding box center [103, 73] width 128 height 15
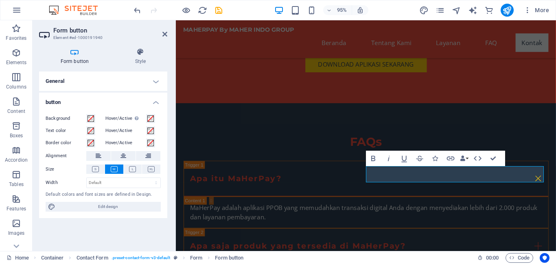
scroll to position [0, 0]
click at [156, 78] on h4 "General" at bounding box center [103, 82] width 128 height 20
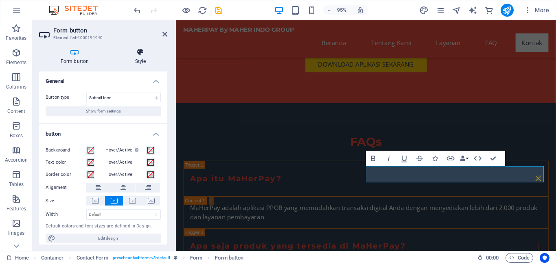
click at [136, 62] on h4 "Style" at bounding box center [141, 56] width 54 height 17
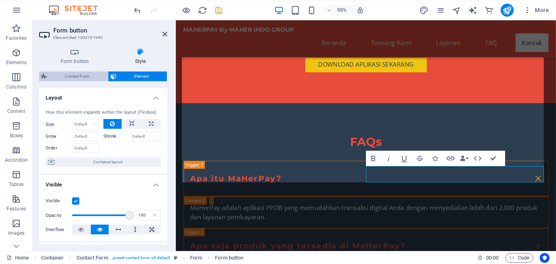
click at [84, 75] on span "Contact Form" at bounding box center [77, 77] width 56 height 10
select select "rem"
select select "preset-contact-form-v3-default"
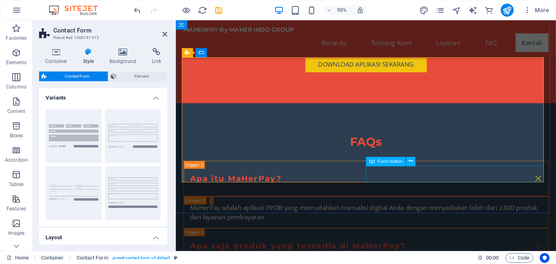
click at [409, 162] on icon at bounding box center [411, 162] width 4 height 8
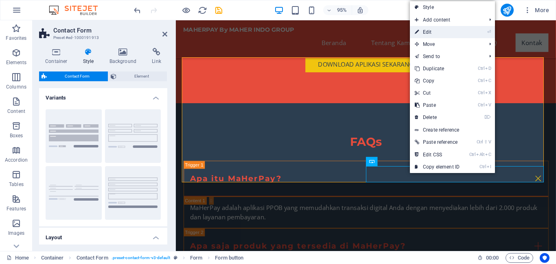
click at [446, 35] on link "⏎ Edit" at bounding box center [437, 32] width 55 height 12
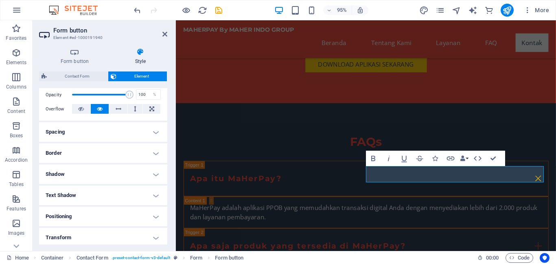
scroll to position [122, 0]
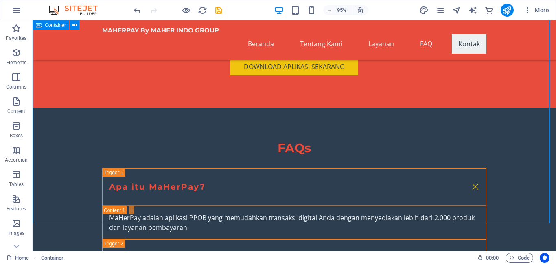
scroll to position [1384, 0]
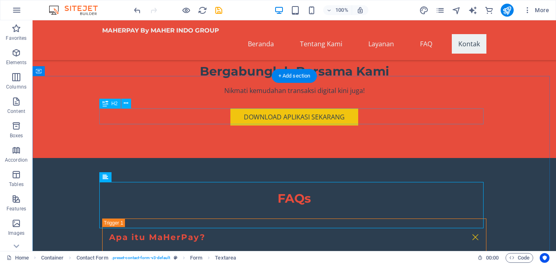
scroll to position [1302, 0]
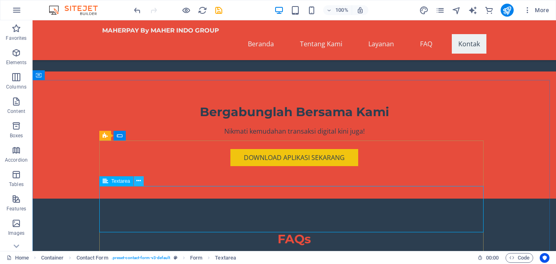
click at [138, 182] on icon at bounding box center [138, 181] width 4 height 9
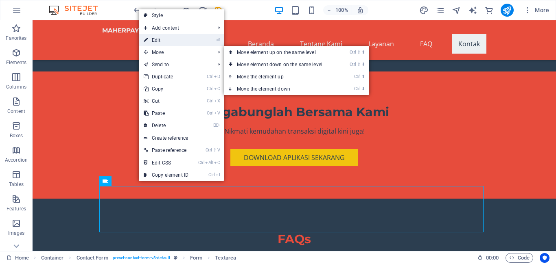
click at [166, 43] on link "⏎ Edit" at bounding box center [166, 40] width 55 height 12
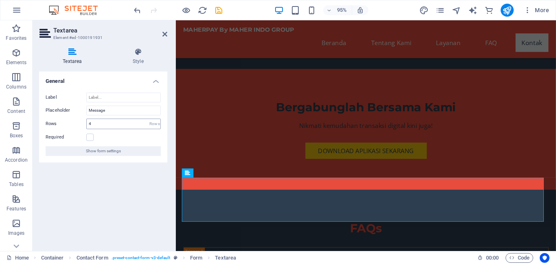
scroll to position [1312, 0]
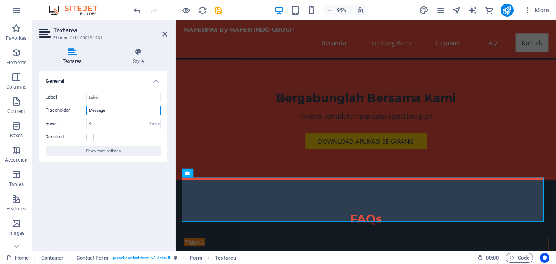
click at [114, 109] on input "Message" at bounding box center [123, 111] width 74 height 10
type input "Pesan"
click at [135, 61] on h4 "Style" at bounding box center [138, 56] width 58 height 17
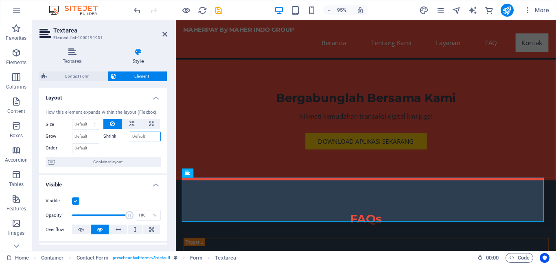
click at [142, 136] on input "Shrink" at bounding box center [145, 137] width 31 height 10
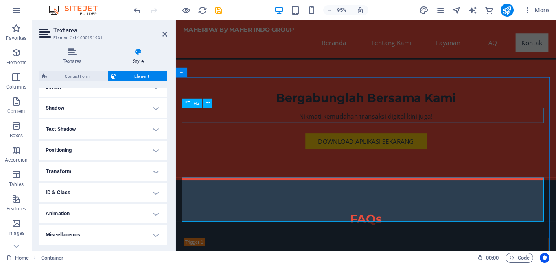
scroll to position [1302, 0]
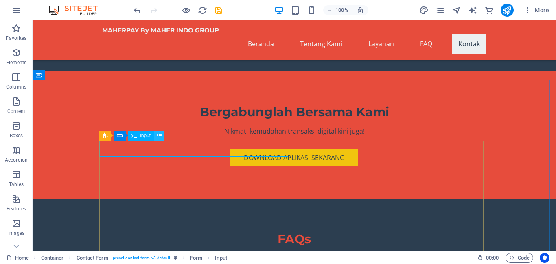
click at [156, 135] on button at bounding box center [159, 136] width 10 height 10
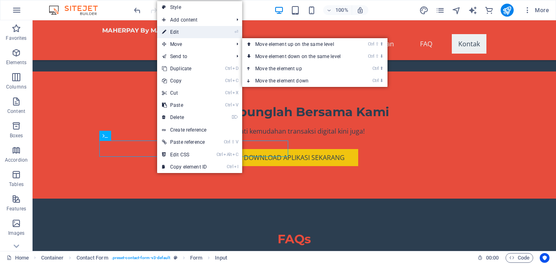
click at [195, 35] on link "⏎ Edit" at bounding box center [184, 32] width 55 height 12
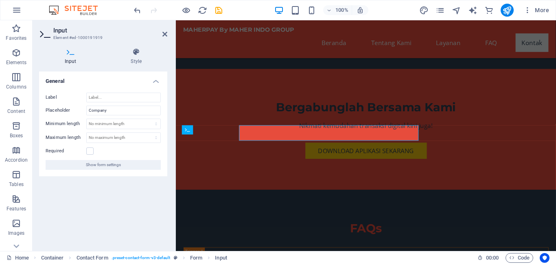
scroll to position [1312, 0]
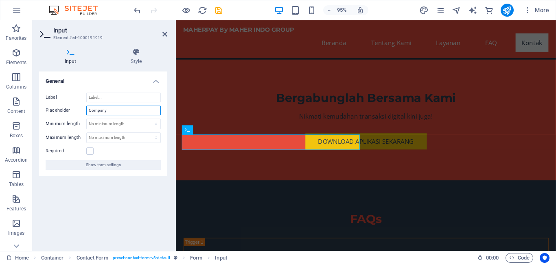
click at [112, 109] on input "Company" at bounding box center [123, 111] width 74 height 10
type input "Nama"
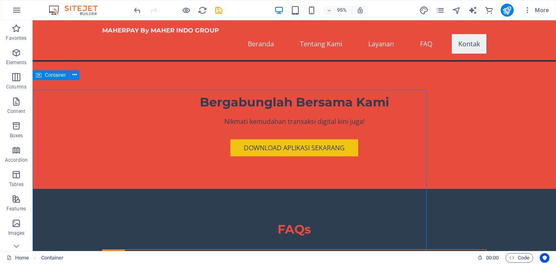
scroll to position [1302, 0]
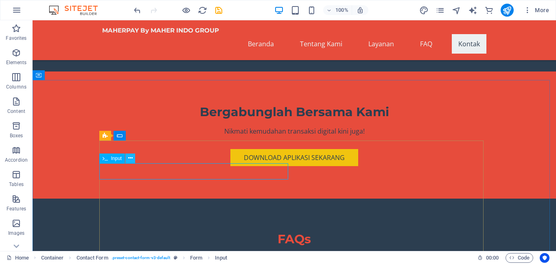
click at [129, 158] on icon at bounding box center [130, 158] width 4 height 9
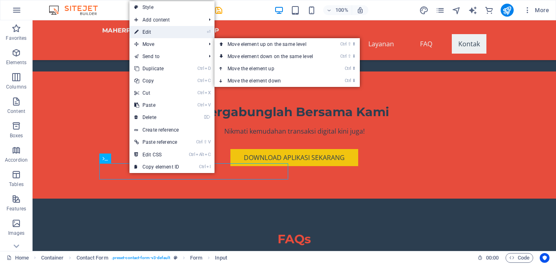
click at [155, 35] on link "⏎ Edit" at bounding box center [156, 32] width 55 height 12
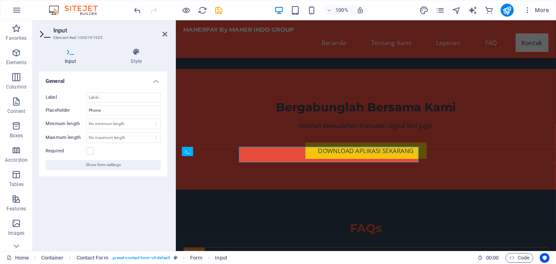
scroll to position [1312, 0]
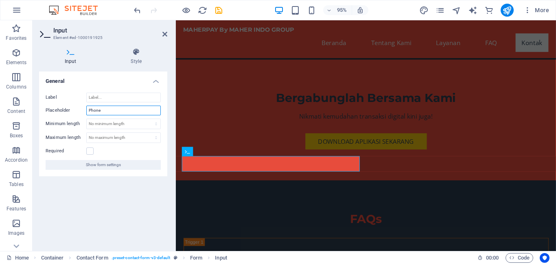
click at [118, 110] on input "Phone" at bounding box center [123, 111] width 74 height 10
type input "n"
click at [193, 107] on div "H2" at bounding box center [192, 103] width 21 height 9
type input "Nomor Telepon"
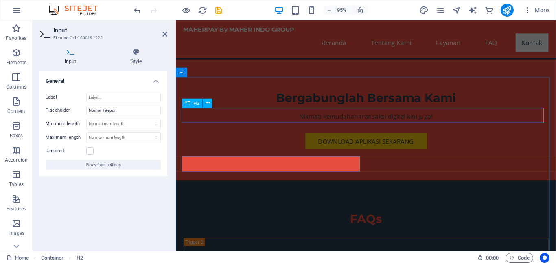
scroll to position [1302, 0]
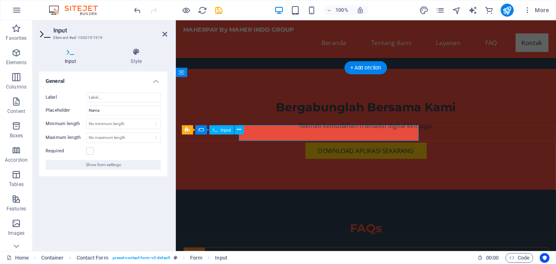
scroll to position [1312, 0]
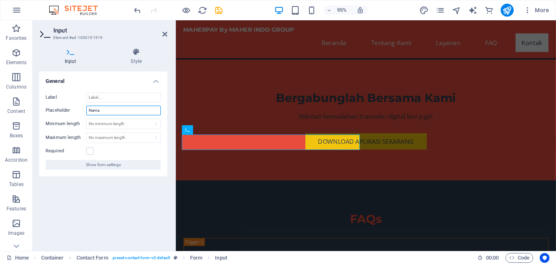
click at [128, 112] on input "Nama" at bounding box center [123, 111] width 74 height 10
type input "Nama Depan"
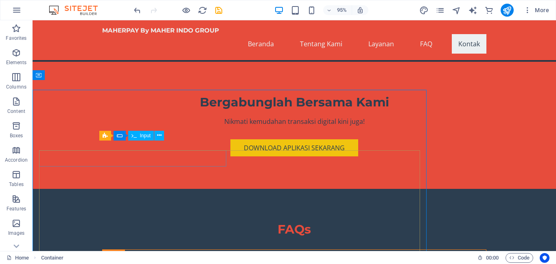
scroll to position [1302, 0]
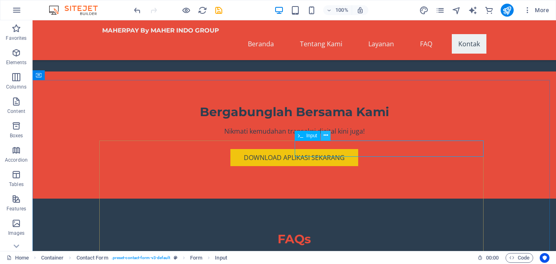
click at [326, 136] on icon at bounding box center [325, 135] width 4 height 9
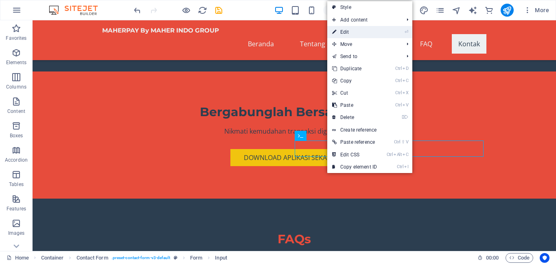
click at [355, 35] on link "⏎ Edit" at bounding box center [354, 32] width 55 height 12
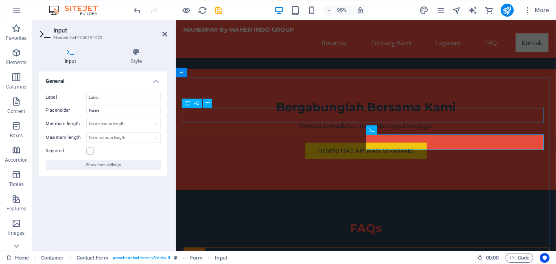
scroll to position [1312, 0]
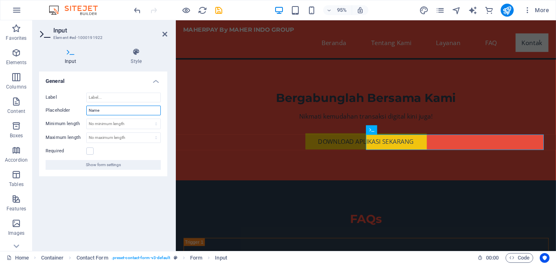
click at [114, 111] on input "Name" at bounding box center [123, 111] width 74 height 10
type input "n"
type input "Nama Belakang"
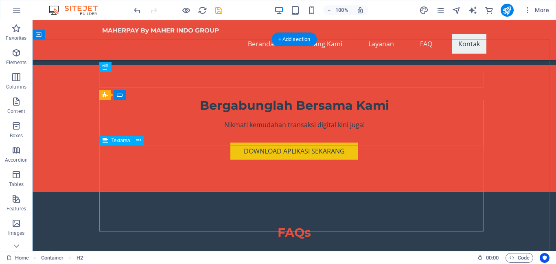
scroll to position [1343, 0]
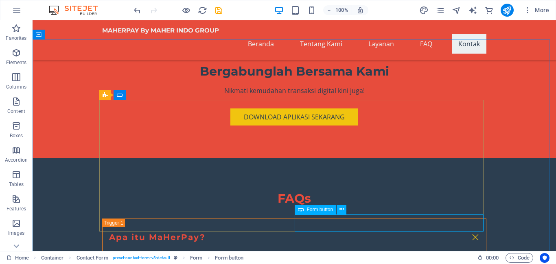
click at [324, 209] on span "Form button" at bounding box center [320, 210] width 26 height 5
click at [343, 210] on icon at bounding box center [341, 209] width 4 height 9
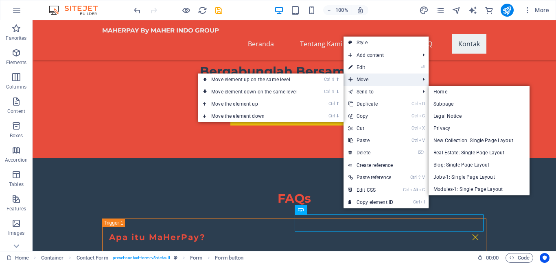
click at [372, 82] on span "Move" at bounding box center [379, 80] width 73 height 12
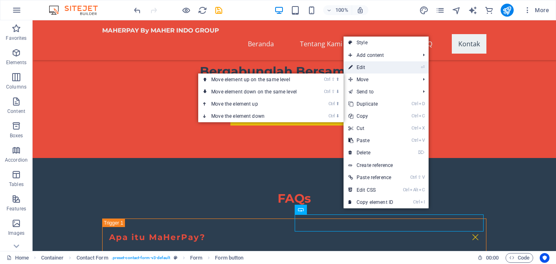
click at [376, 72] on link "⏎ Edit" at bounding box center [370, 67] width 55 height 12
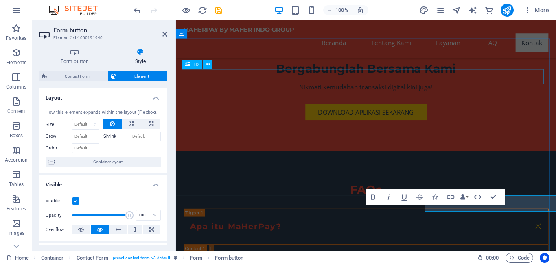
scroll to position [1353, 0]
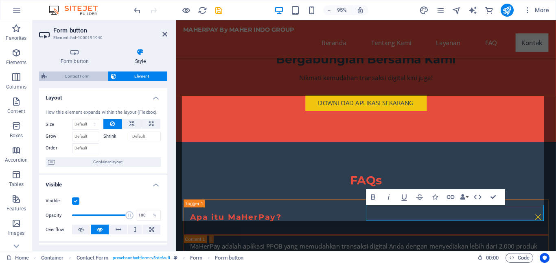
click at [76, 79] on span "Contact Form" at bounding box center [77, 77] width 56 height 10
select select "rem"
select select "preset-contact-form-v3-default"
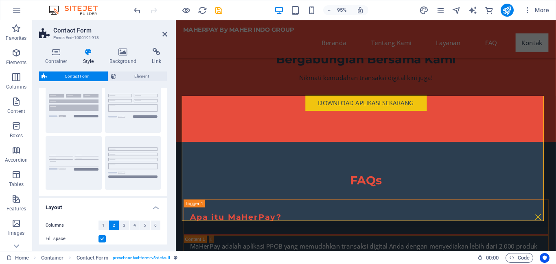
scroll to position [0, 0]
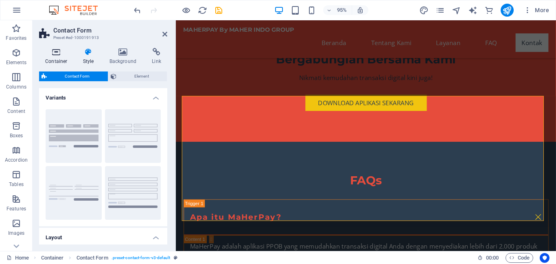
click at [53, 59] on h4 "Container" at bounding box center [58, 56] width 38 height 17
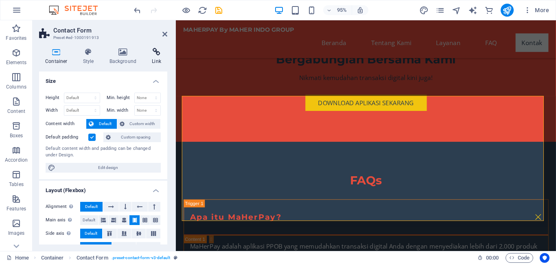
click at [153, 62] on h4 "Link" at bounding box center [157, 56] width 22 height 17
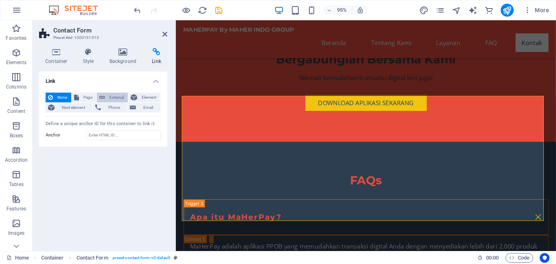
click at [111, 99] on span "External" at bounding box center [116, 98] width 18 height 10
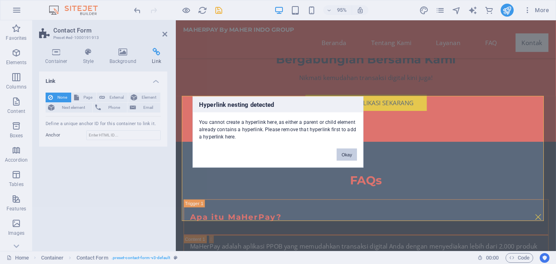
click at [346, 151] on button "Okay" at bounding box center [347, 155] width 20 height 12
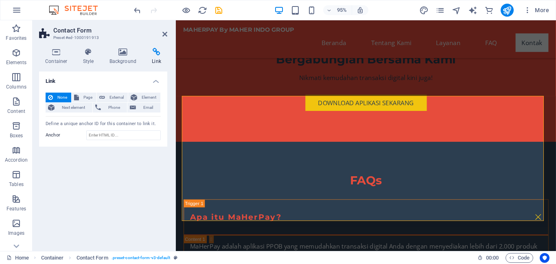
click at [64, 99] on span "None" at bounding box center [61, 98] width 13 height 10
click at [63, 98] on span "None" at bounding box center [61, 98] width 13 height 10
click at [61, 96] on span "None" at bounding box center [61, 98] width 13 height 10
click at [126, 55] on icon at bounding box center [122, 52] width 39 height 8
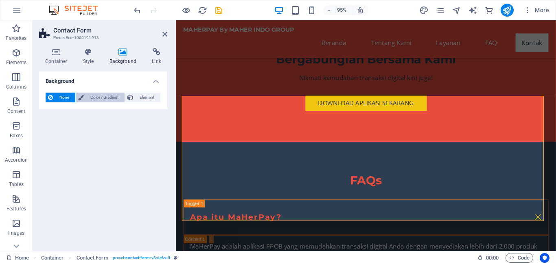
click at [106, 95] on span "Color / Gradient" at bounding box center [104, 98] width 36 height 10
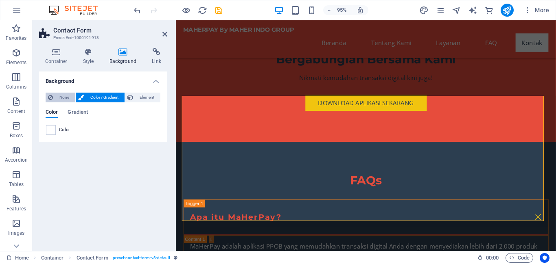
click at [66, 96] on span "None" at bounding box center [63, 98] width 17 height 10
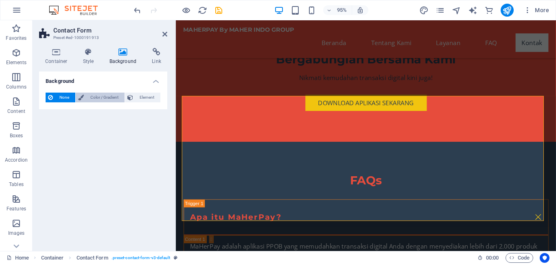
click at [111, 93] on span "Color / Gradient" at bounding box center [104, 98] width 36 height 10
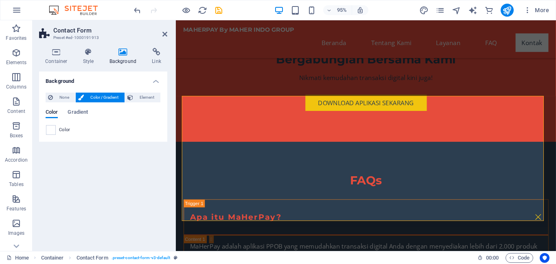
click at [60, 130] on span "Color" at bounding box center [64, 130] width 11 height 7
click at [53, 130] on span at bounding box center [50, 130] width 9 height 9
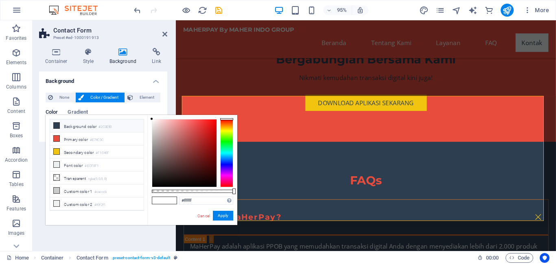
click at [70, 129] on li "Background color #2C3E50" at bounding box center [97, 126] width 94 height 13
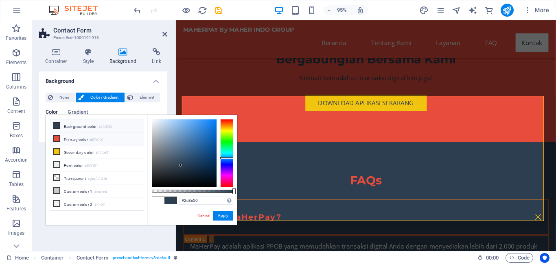
click at [89, 140] on li "Primary color #E74C3C" at bounding box center [97, 139] width 94 height 13
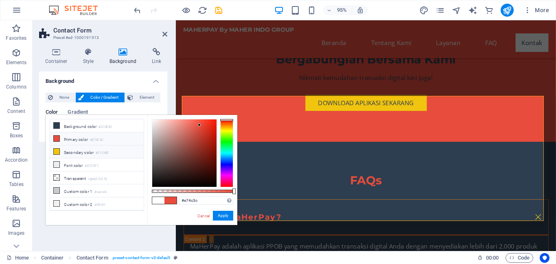
click at [85, 150] on li "Secondary color #F1C40F" at bounding box center [97, 152] width 94 height 13
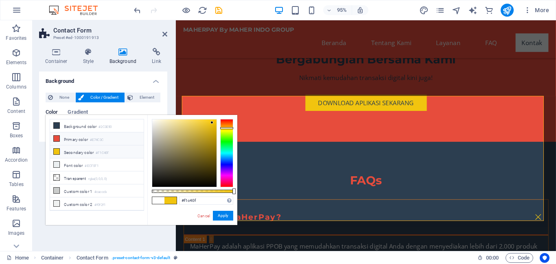
click at [87, 137] on li "Primary color #E74C3C" at bounding box center [97, 139] width 94 height 13
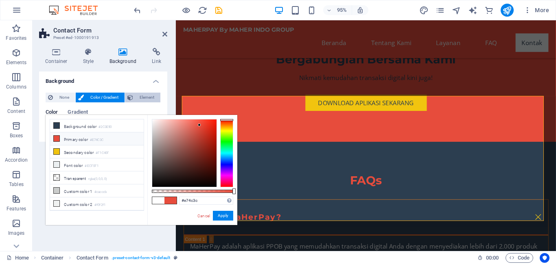
click at [139, 97] on span "Element" at bounding box center [147, 98] width 22 height 10
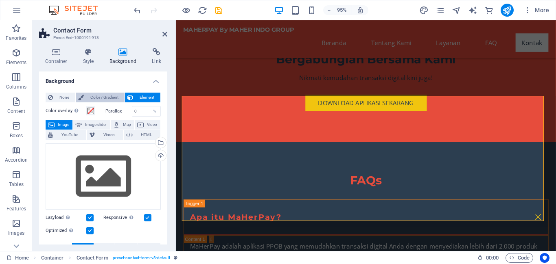
click at [106, 98] on span "Color / Gradient" at bounding box center [104, 98] width 36 height 10
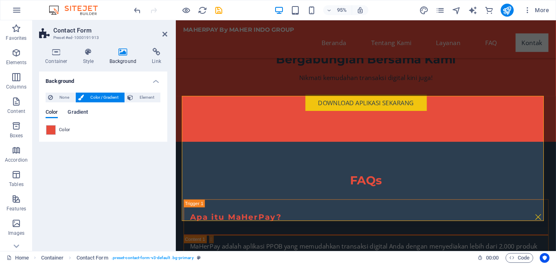
click at [77, 111] on span "Gradient" at bounding box center [78, 112] width 20 height 11
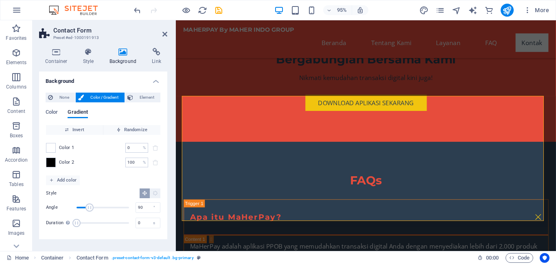
click at [63, 149] on span "Color 1" at bounding box center [66, 148] width 15 height 7
click at [66, 147] on span "Color 1" at bounding box center [66, 148] width 15 height 7
click at [52, 147] on span at bounding box center [50, 148] width 9 height 9
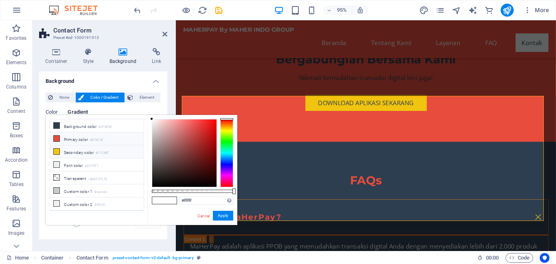
click at [85, 152] on li "Secondary color #F1C40F" at bounding box center [97, 152] width 94 height 13
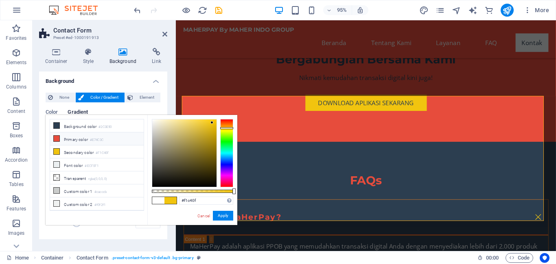
click at [90, 136] on li "Primary color #E74C3C" at bounding box center [97, 139] width 94 height 13
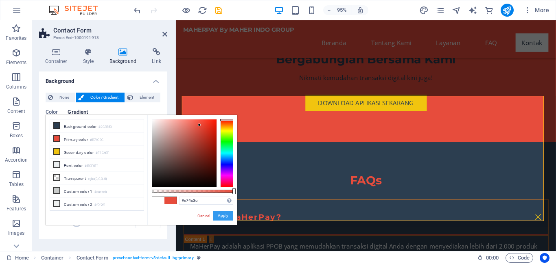
drag, startPoint x: 218, startPoint y: 217, endPoint x: 42, endPoint y: 207, distance: 176.5
click at [218, 217] on button "Apply" at bounding box center [223, 216] width 20 height 10
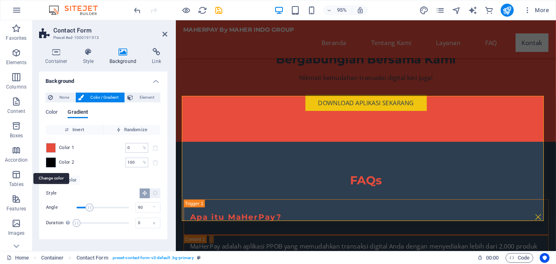
click at [51, 165] on span at bounding box center [50, 162] width 9 height 9
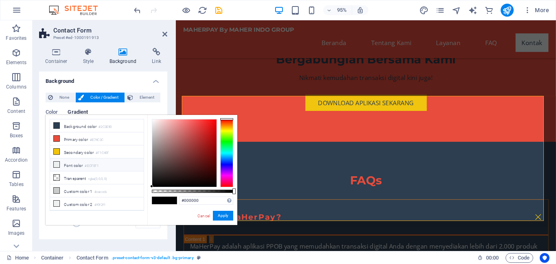
click at [77, 162] on li "Font color #ECF0F1" at bounding box center [97, 165] width 94 height 13
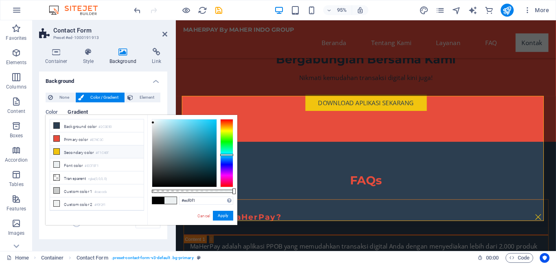
click at [87, 151] on li "Secondary color #F1C40F" at bounding box center [97, 152] width 94 height 13
type input "#f1c40f"
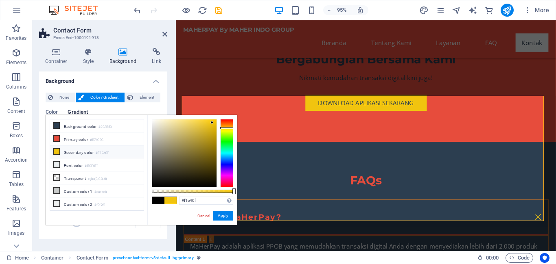
click at [91, 146] on li "Secondary color #F1C40F" at bounding box center [97, 152] width 94 height 13
click at [222, 214] on button "Apply" at bounding box center [223, 216] width 20 height 10
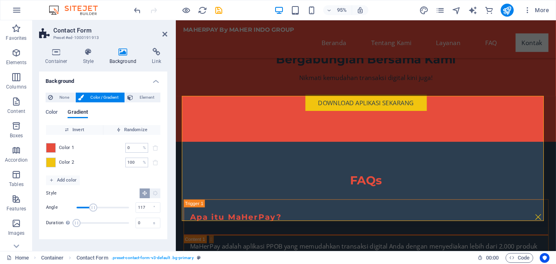
type input "120"
drag, startPoint x: 90, startPoint y: 206, endPoint x: 94, endPoint y: 208, distance: 4.8
click at [94, 208] on span "Angle" at bounding box center [94, 208] width 8 height 8
click at [155, 192] on icon "Radial gradient" at bounding box center [155, 193] width 5 height 5
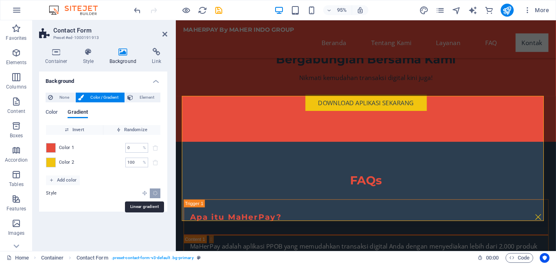
click at [145, 193] on icon "Linear gradient" at bounding box center [144, 193] width 5 height 5
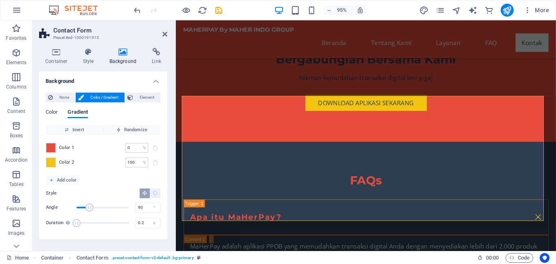
type input "0"
click at [76, 225] on span "Duration" at bounding box center [76, 223] width 8 height 8
click at [50, 110] on span "Color" at bounding box center [52, 112] width 12 height 11
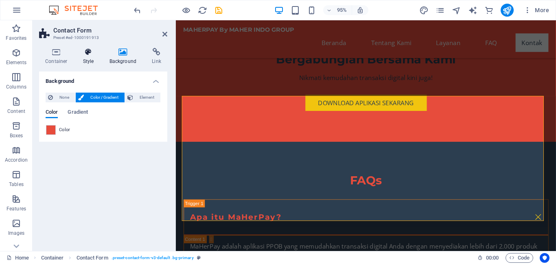
click at [88, 60] on h4 "Style" at bounding box center [90, 56] width 26 height 17
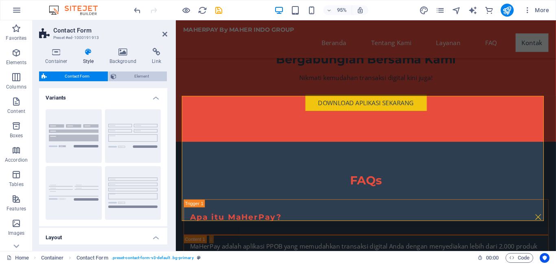
click at [120, 74] on span "Element" at bounding box center [142, 77] width 46 height 10
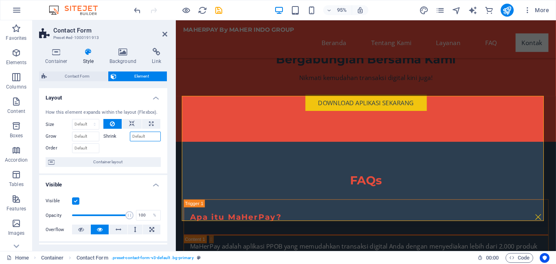
click at [140, 137] on input "Shrink" at bounding box center [145, 137] width 31 height 10
click at [109, 136] on label "Shrink" at bounding box center [116, 137] width 26 height 10
click at [130, 136] on input "Shrink" at bounding box center [145, 137] width 31 height 10
click at [109, 136] on label "Shrink" at bounding box center [116, 137] width 26 height 10
click at [130, 136] on input "Shrink" at bounding box center [145, 137] width 31 height 10
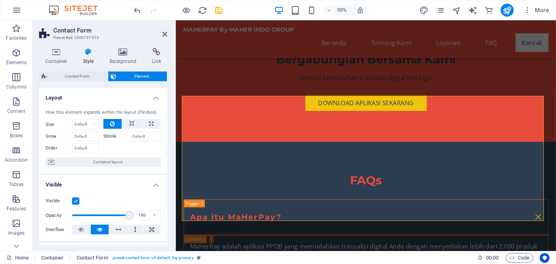
click at [109, 133] on label "Shrink" at bounding box center [116, 137] width 26 height 10
click at [130, 133] on input "Shrink" at bounding box center [145, 137] width 31 height 10
click at [109, 133] on label "Shrink" at bounding box center [116, 137] width 26 height 10
click at [130, 133] on input "Shrink" at bounding box center [145, 137] width 31 height 10
click at [134, 136] on input "Shrink" at bounding box center [145, 137] width 31 height 10
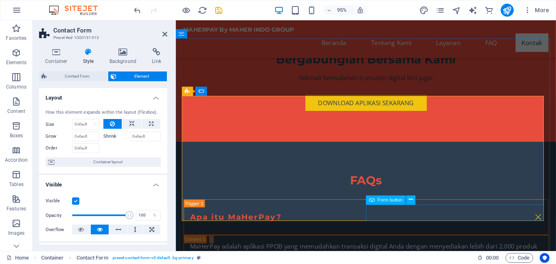
click at [411, 200] on icon at bounding box center [411, 201] width 4 height 8
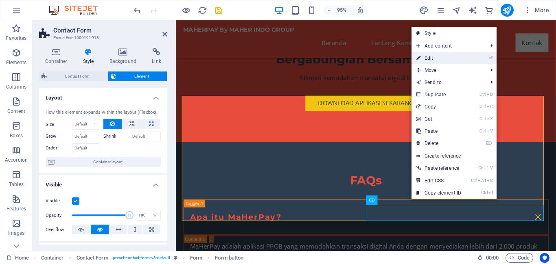
click at [433, 57] on link "⏎ Edit" at bounding box center [438, 58] width 55 height 12
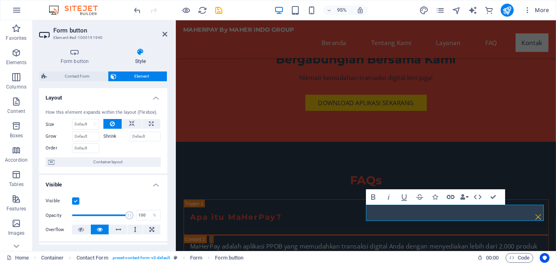
click at [448, 199] on icon "button" at bounding box center [450, 196] width 9 height 9
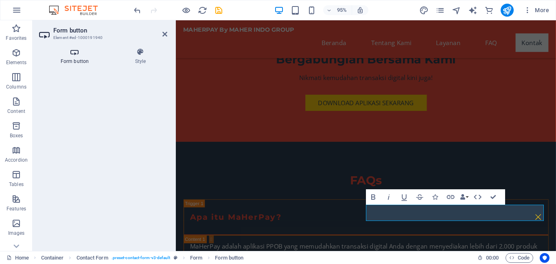
click at [74, 61] on h4 "Form button" at bounding box center [76, 56] width 74 height 17
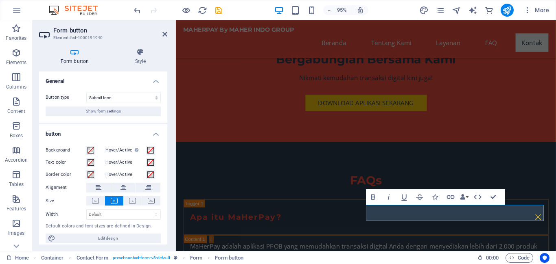
scroll to position [5, 0]
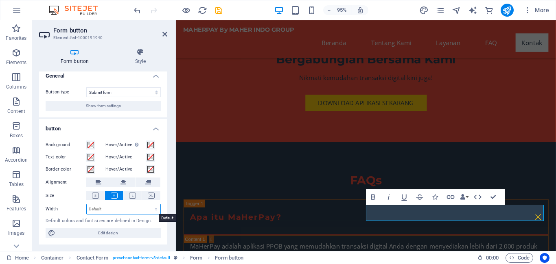
click at [123, 210] on select "Default px rem % em vh vw" at bounding box center [124, 210] width 74 height 10
click at [124, 209] on select "Default px rem % em vh vw" at bounding box center [124, 210] width 74 height 10
click at [141, 59] on h4 "Style" at bounding box center [141, 56] width 54 height 17
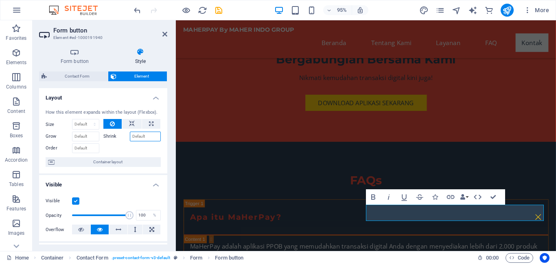
click at [135, 138] on input "Shrink" at bounding box center [145, 137] width 31 height 10
type input "htt"
type input "ps"
click at [140, 139] on input "Shrink" at bounding box center [145, 137] width 31 height 10
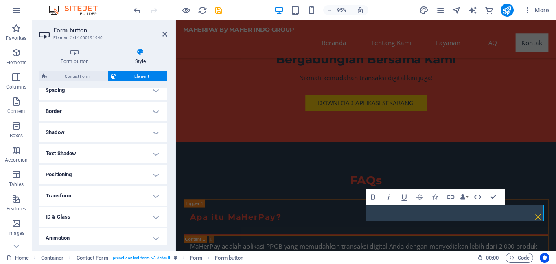
scroll to position [187, 0]
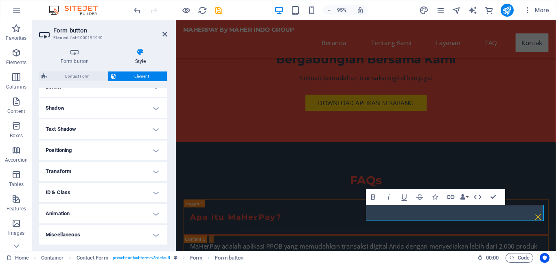
click at [135, 128] on h4 "Text Shadow" at bounding box center [103, 130] width 128 height 20
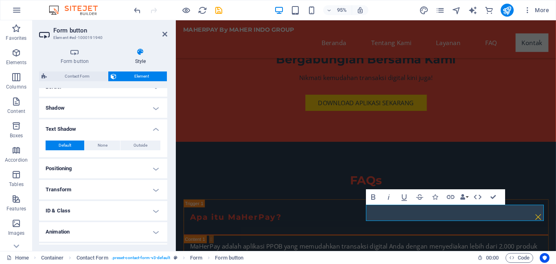
click at [135, 128] on h4 "Text Shadow" at bounding box center [103, 127] width 128 height 15
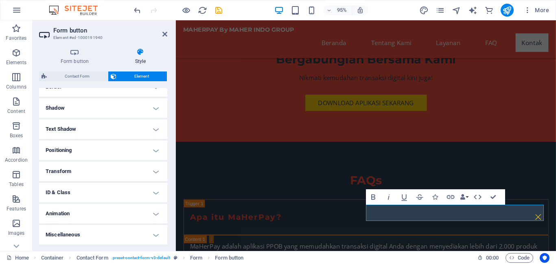
click at [130, 210] on h4 "Animation" at bounding box center [103, 214] width 128 height 20
click at [130, 210] on h4 "Animation" at bounding box center [103, 211] width 128 height 15
click at [130, 210] on h4 "Animation" at bounding box center [103, 214] width 128 height 20
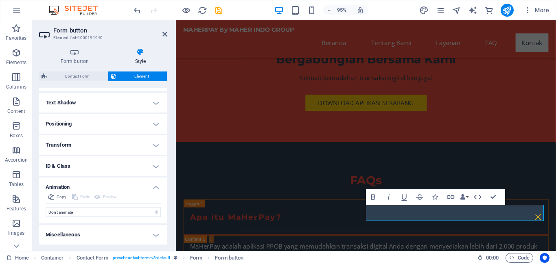
click at [136, 191] on h4 "Animation" at bounding box center [103, 185] width 128 height 15
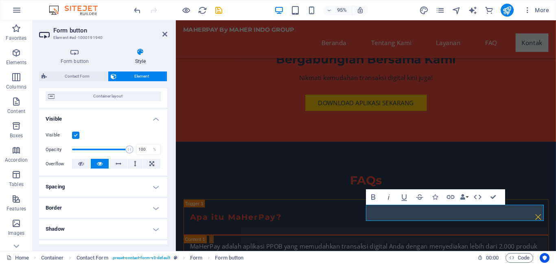
scroll to position [65, 0]
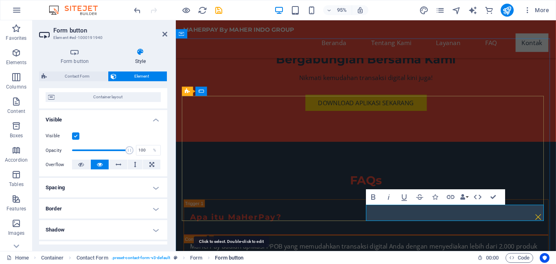
click at [232, 258] on span "Form button" at bounding box center [229, 259] width 28 height 10
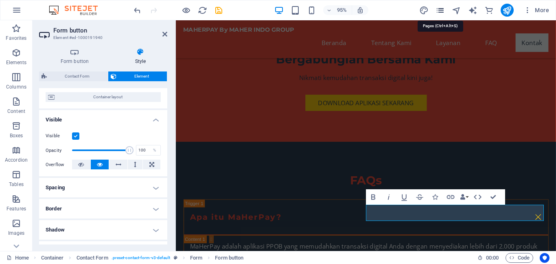
click at [442, 11] on icon "pages" at bounding box center [439, 10] width 9 height 9
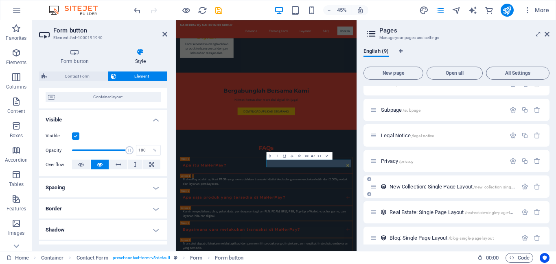
scroll to position [72, 0]
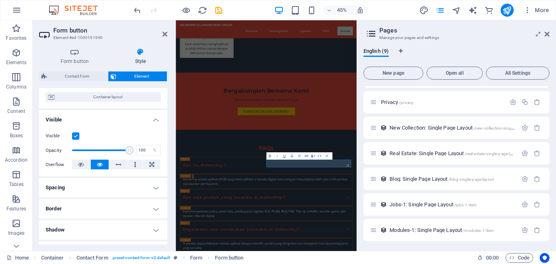
click at [357, 109] on div at bounding box center [358, 135] width 2 height 231
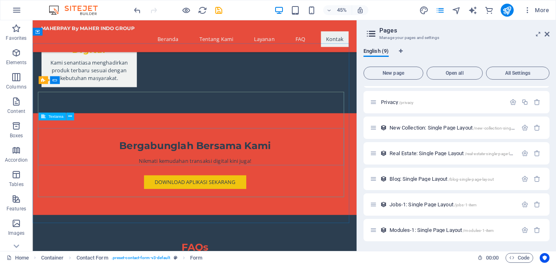
scroll to position [1343, 0]
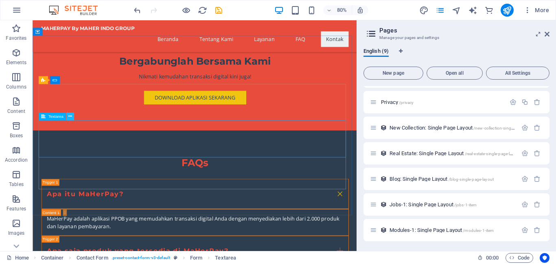
click at [71, 118] on icon at bounding box center [70, 116] width 4 height 7
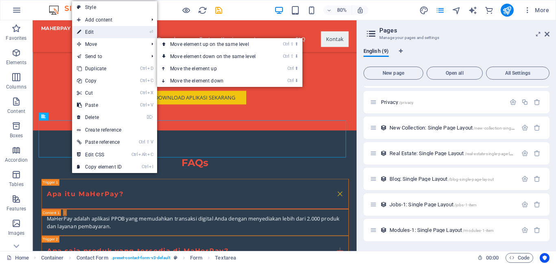
click at [103, 34] on link "⏎ Edit" at bounding box center [99, 32] width 55 height 12
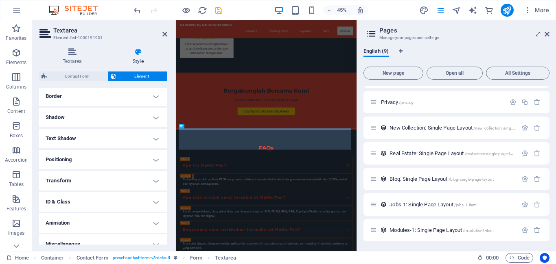
scroll to position [187, 0]
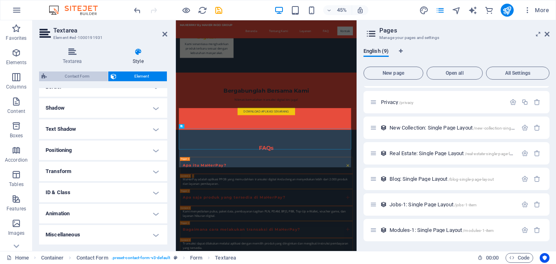
click at [92, 79] on span "Contact Form" at bounding box center [77, 77] width 56 height 10
select select "rem"
select select "preset-contact-form-v3-default"
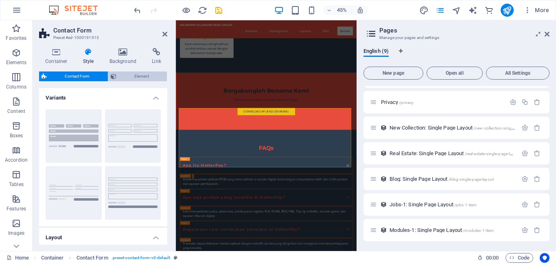
click at [123, 75] on span "Element" at bounding box center [142, 77] width 46 height 10
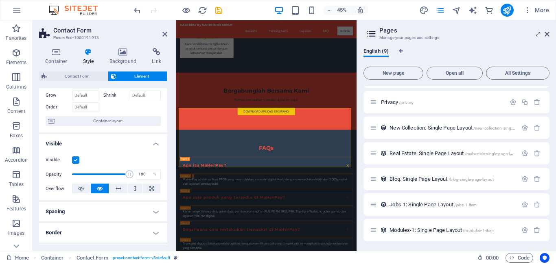
scroll to position [0, 0]
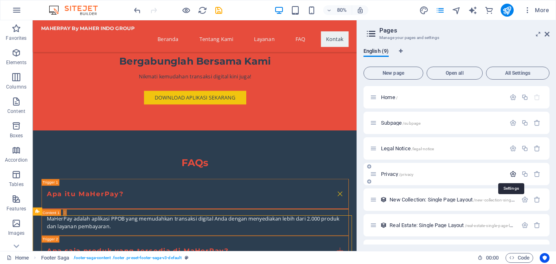
click at [513, 176] on icon "button" at bounding box center [512, 174] width 7 height 7
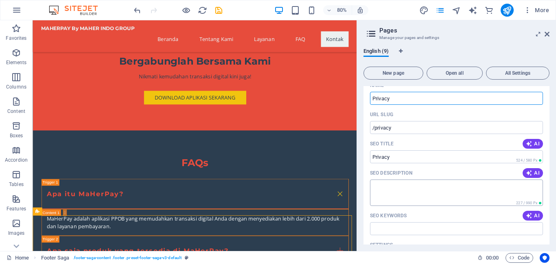
scroll to position [122, 0]
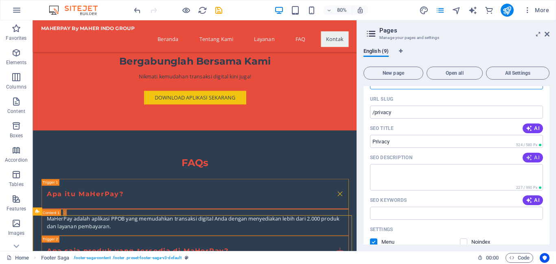
click at [529, 161] on button "AI" at bounding box center [532, 158] width 20 height 10
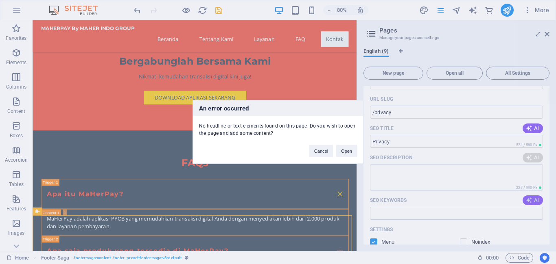
click at [529, 201] on div "An error occurred No headline or text elements found on this page. Do you wish …" at bounding box center [278, 132] width 556 height 264
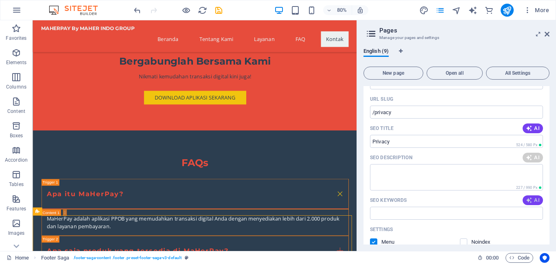
click at [531, 203] on span "AI" at bounding box center [533, 200] width 14 height 7
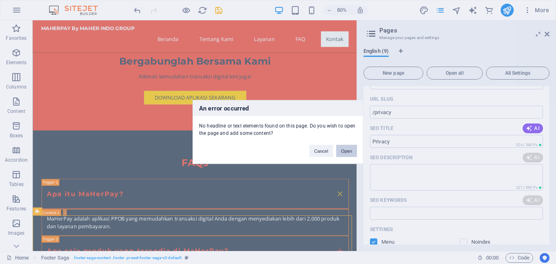
click at [345, 149] on button "Open" at bounding box center [346, 151] width 21 height 12
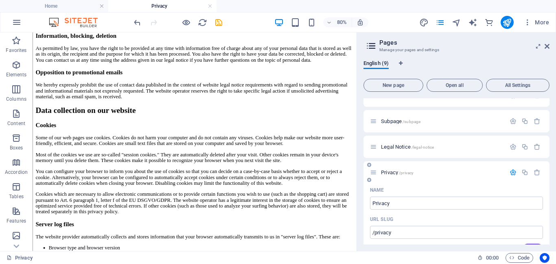
scroll to position [0, 0]
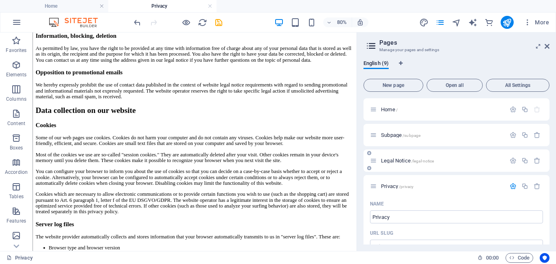
click at [432, 163] on span "/legal-notice" at bounding box center [422, 161] width 23 height 4
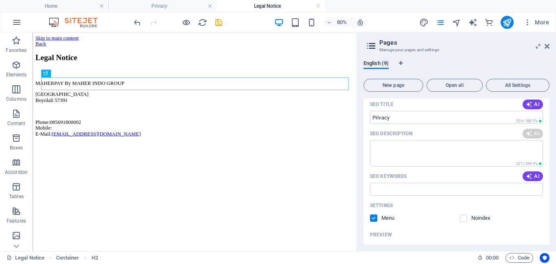
scroll to position [163, 0]
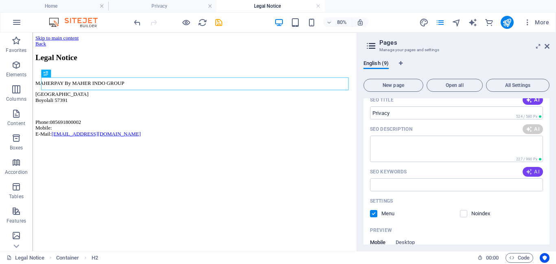
click at [533, 172] on span "AI" at bounding box center [533, 172] width 14 height 7
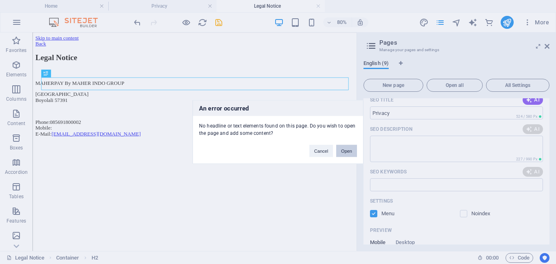
click at [350, 150] on button "Open" at bounding box center [346, 151] width 21 height 12
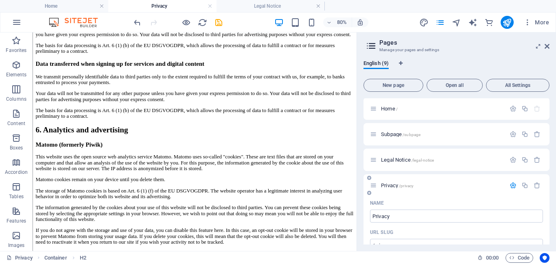
scroll to position [0, 0]
click at [450, 82] on button "Open all" at bounding box center [454, 85] width 56 height 13
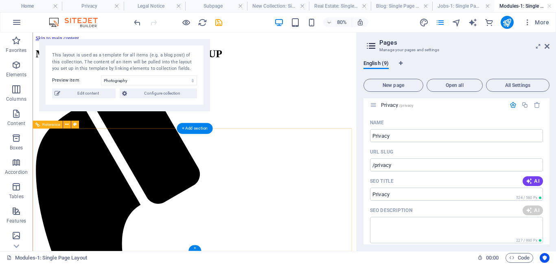
select select "68dd3ac53be9b7053e0612de"
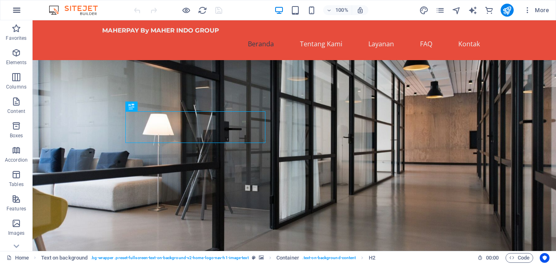
click at [14, 12] on icon "button" at bounding box center [17, 10] width 10 height 10
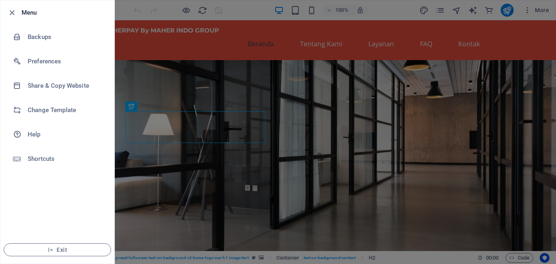
click at [186, 81] on div at bounding box center [278, 132] width 556 height 264
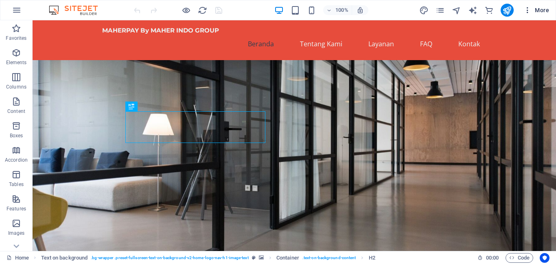
click at [527, 9] on icon "button" at bounding box center [527, 10] width 8 height 8
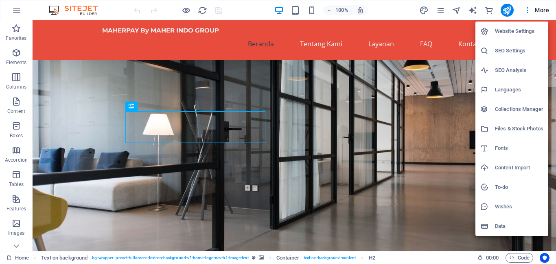
click at [518, 32] on h6 "Website Settings" at bounding box center [519, 31] width 48 height 10
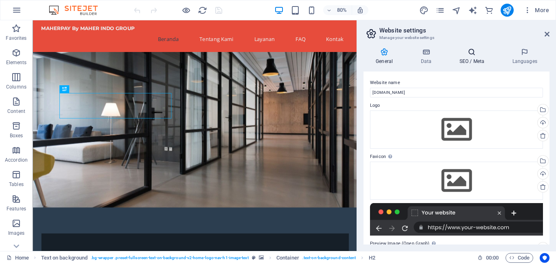
click at [476, 57] on h4 "SEO / Meta" at bounding box center [473, 56] width 53 height 17
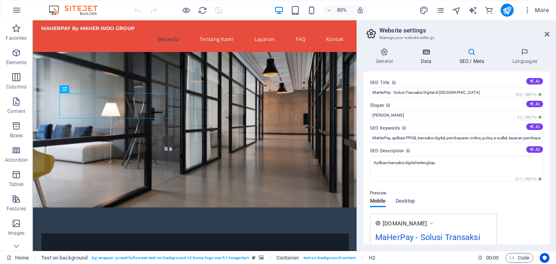
click at [425, 58] on h4 "Data" at bounding box center [427, 56] width 39 height 17
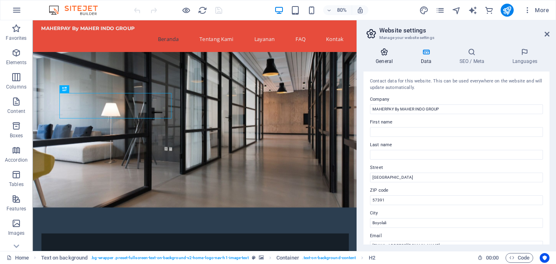
click at [382, 57] on h4 "General" at bounding box center [385, 56] width 45 height 17
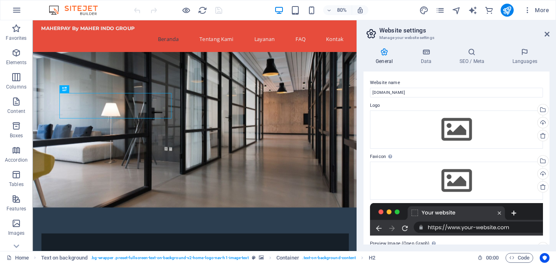
click at [544, 33] on h2 "Website settings" at bounding box center [464, 30] width 170 height 7
click at [548, 33] on icon at bounding box center [546, 34] width 5 height 7
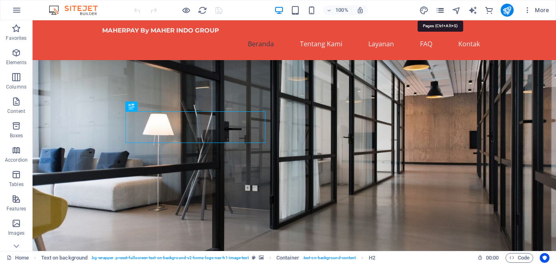
click at [439, 9] on icon "pages" at bounding box center [439, 10] width 9 height 9
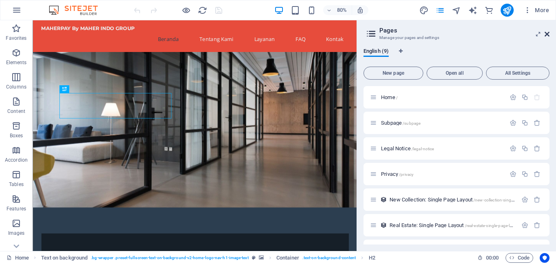
click at [547, 32] on icon at bounding box center [546, 34] width 5 height 7
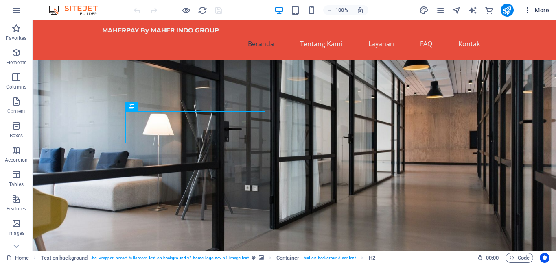
click at [524, 9] on icon "button" at bounding box center [527, 10] width 8 height 8
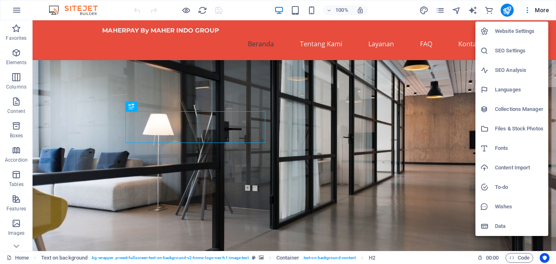
click at [514, 108] on h6 "Collections Manager" at bounding box center [519, 110] width 48 height 10
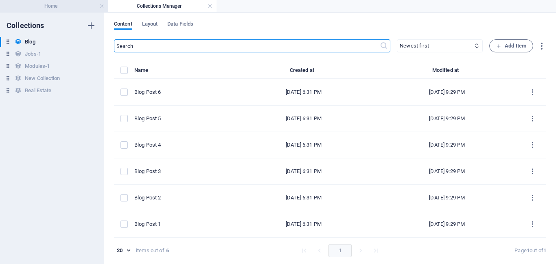
click at [69, 2] on h4 "Home" at bounding box center [54, 6] width 108 height 9
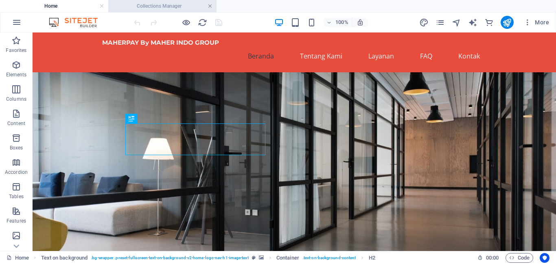
click at [210, 6] on link at bounding box center [210, 6] width 5 height 8
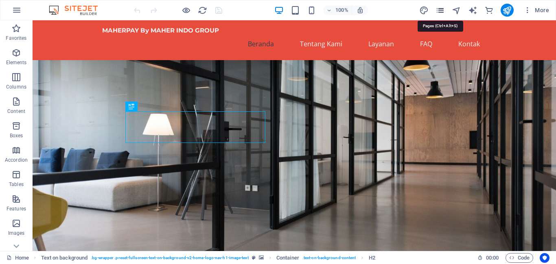
click at [442, 9] on icon "pages" at bounding box center [439, 10] width 9 height 9
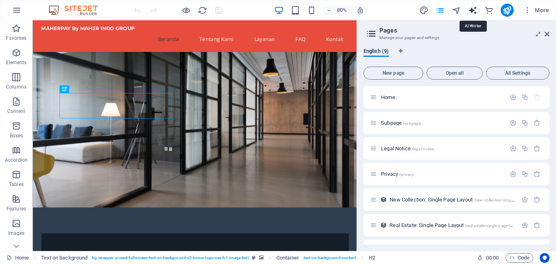
click at [470, 9] on icon "text_generator" at bounding box center [472, 10] width 9 height 9
select select "English"
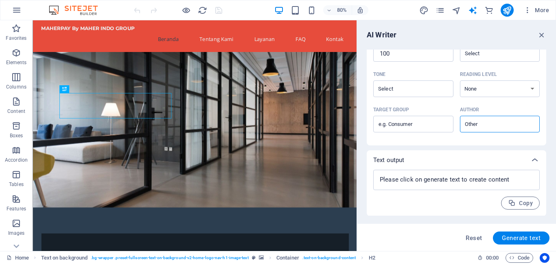
scroll to position [220, 0]
click at [525, 9] on icon "button" at bounding box center [527, 10] width 8 height 8
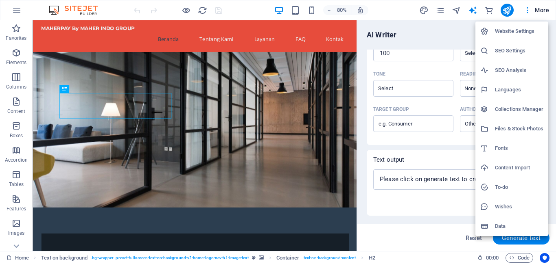
click at [17, 106] on div at bounding box center [278, 132] width 556 height 264
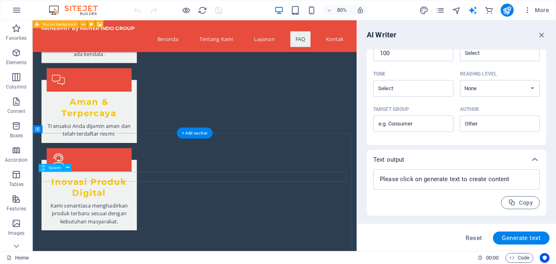
scroll to position [1261, 0]
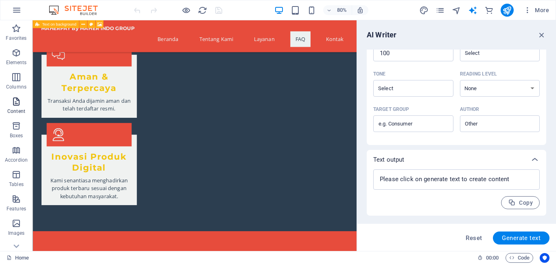
click at [15, 107] on span "Content" at bounding box center [16, 107] width 33 height 20
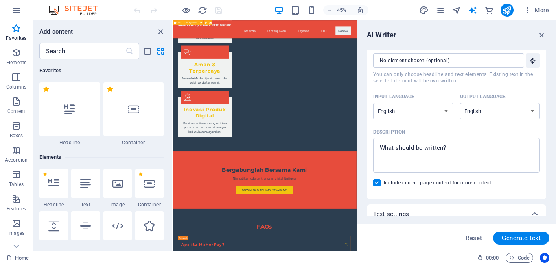
scroll to position [0, 0]
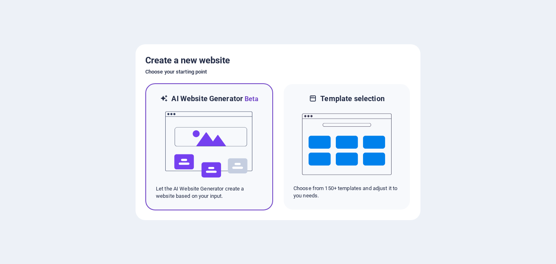
click at [254, 179] on div at bounding box center [209, 144] width 107 height 81
